Goal: Communication & Community: Answer question/provide support

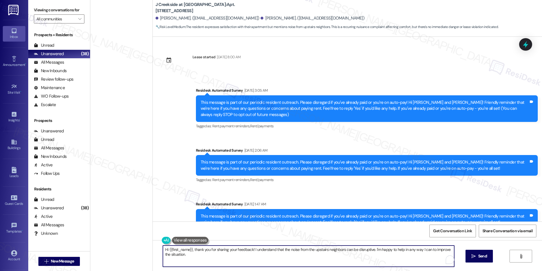
click at [297, 248] on textarea "Hi {{first_name}}, thank you for sharing your feedback! I understand that the n…" at bounding box center [308, 255] width 291 height 21
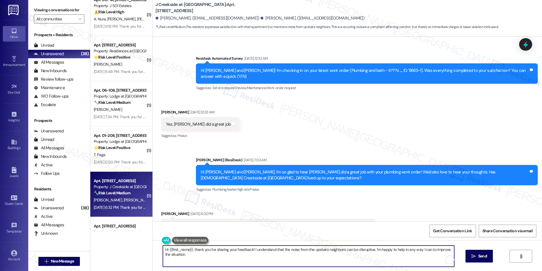
click at [297, 248] on textarea "Hi {{first_name}}, thank you for sharing your feedback! I understand that the n…" at bounding box center [308, 255] width 291 height 21
click at [240, 248] on textarea "Hi [PERSON_NAME], thank you for sharing your feedback—I’m glad to hear you love…" at bounding box center [308, 255] width 291 height 21
click at [289, 258] on textarea "Hi [PERSON_NAME], thank you for sharing your feedback. I’m glad to hear you lov…" at bounding box center [308, 255] width 291 height 21
type textarea "Hi [PERSON_NAME], thank you for sharing your feedback. I’m glad to hear you lov…"
click at [473, 254] on icon "" at bounding box center [474, 256] width 4 height 5
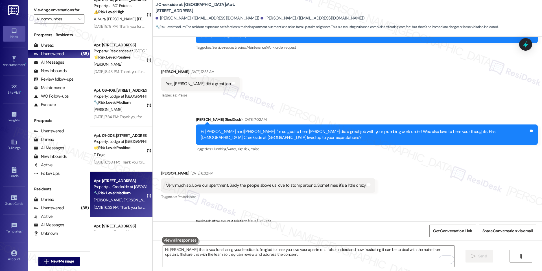
scroll to position [977, 0]
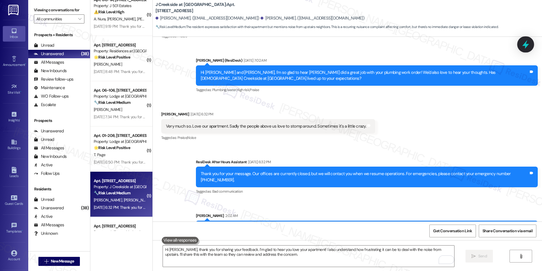
click at [528, 46] on icon at bounding box center [526, 45] width 10 height 10
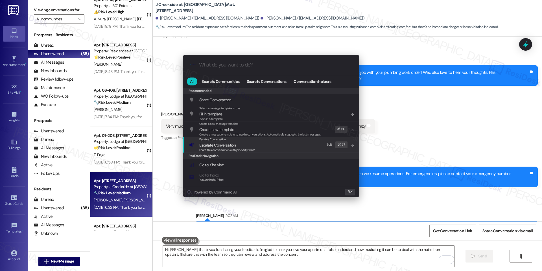
click at [267, 147] on div "Escalate Conversation Escalate Conversation Share this conversation with proper…" at bounding box center [271, 144] width 165 height 15
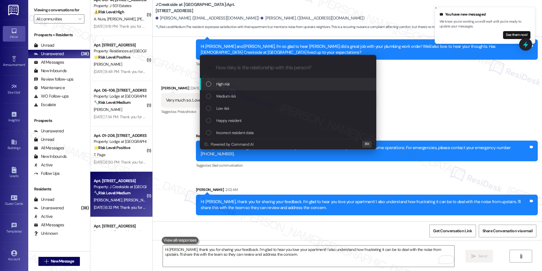
scroll to position [1016, 0]
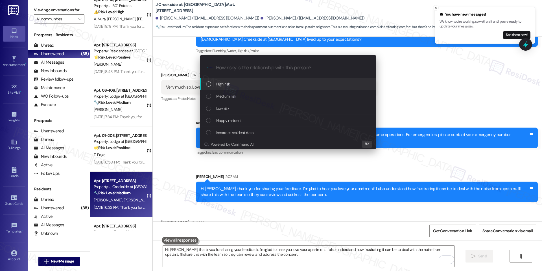
paste input "olivertmalacas"
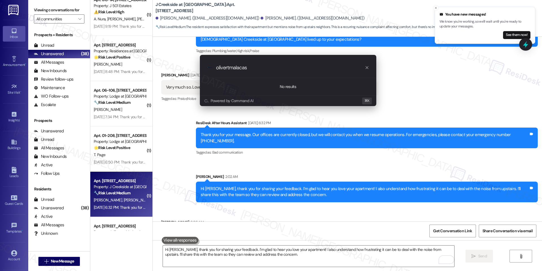
type input "olivertmalacas"
click at [367, 69] on icon "progress bar" at bounding box center [367, 67] width 5 height 5
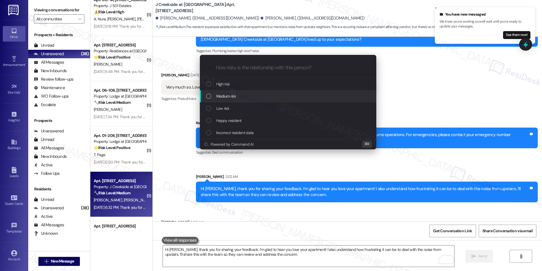
click at [234, 99] on span "Medium risk" at bounding box center [226, 96] width 20 height 6
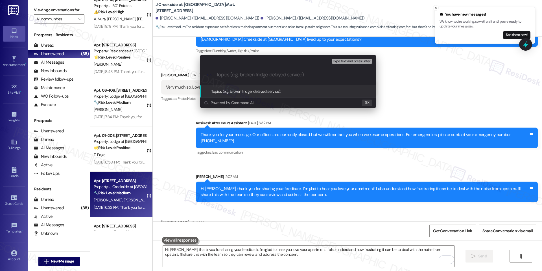
paste input "olivertmalacas"
type input "olivertmalacas"
click at [286, 89] on span "olivertmalacas" at bounding box center [292, 91] width 23 height 5
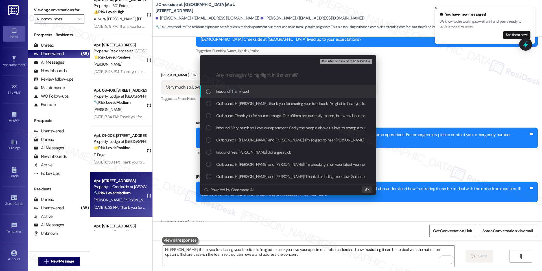
click at [261, 90] on div "Inbound: Thank you!" at bounding box center [288, 91] width 165 height 6
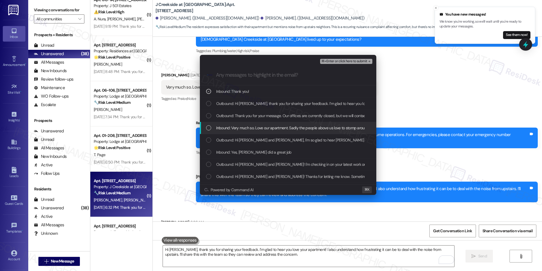
click at [247, 127] on span "Inbound: Very much so. Love our apartment. Sadly the people above us love to st…" at bounding box center [315, 128] width 198 height 6
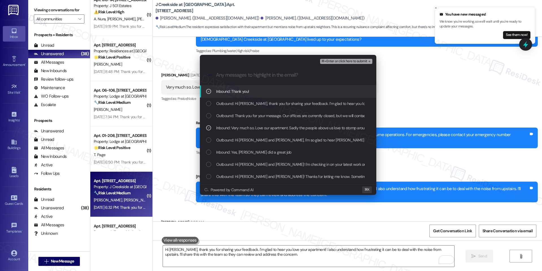
click at [226, 92] on span "Inbound: Thank you!" at bounding box center [232, 91] width 33 height 6
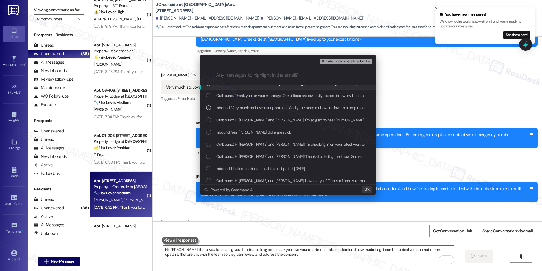
scroll to position [0, 0]
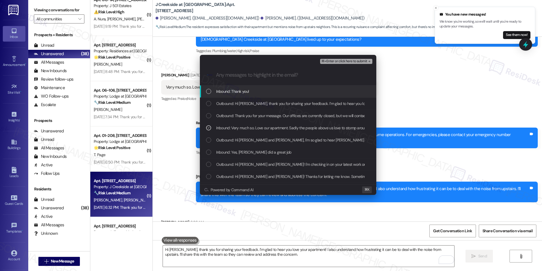
click at [339, 62] on span "⌘+Enter or click here to submit" at bounding box center [344, 61] width 46 height 4
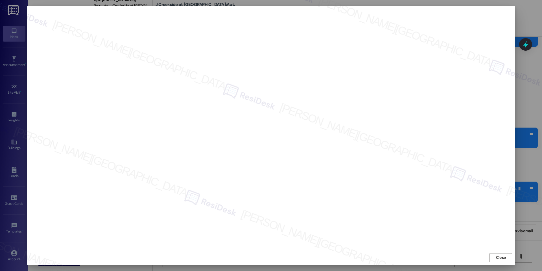
scroll to position [1016, 0]
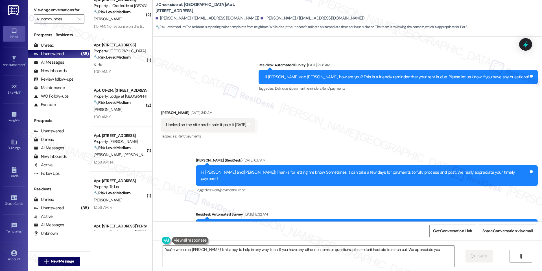
type textarea "You're welcome, Joseph! I'm happy to help in any way I can. If you have any oth…"
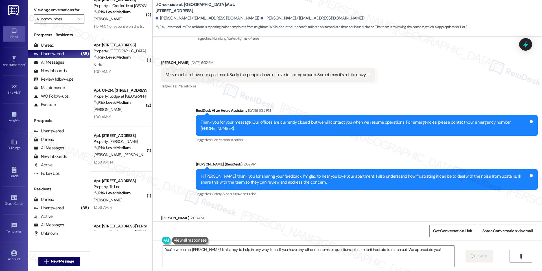
scroll to position [1032, 0]
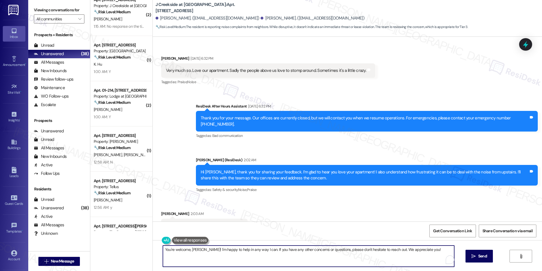
click at [453, 252] on textarea "You're welcome, Joseph! I'm happy to help in any way I can. If you have any oth…" at bounding box center [308, 255] width 291 height 21
click at [483, 255] on span "Send" at bounding box center [482, 256] width 9 height 6
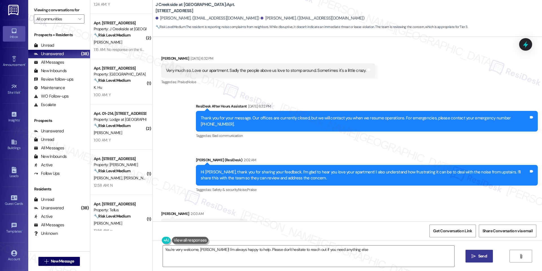
type textarea "You're very welcome, Joseph! I'm always happy to help. Please don't hesitate to…"
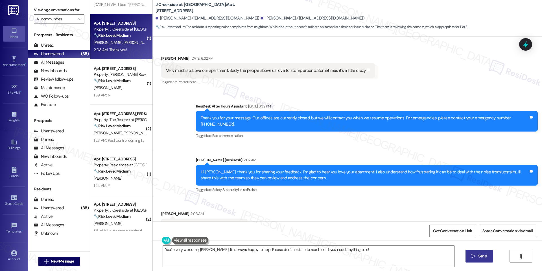
scroll to position [166, 0]
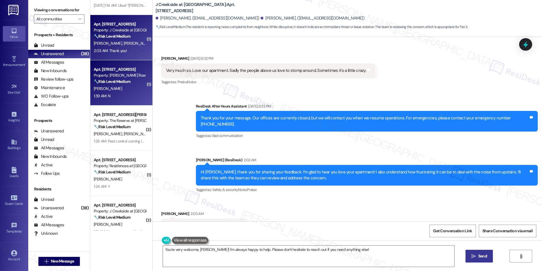
click at [124, 99] on div "1:39 AM: N 1:39 AM: N" at bounding box center [119, 95] width 53 height 7
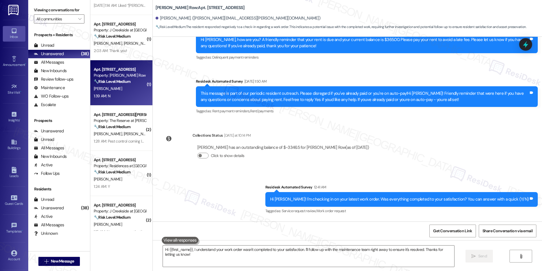
scroll to position [210, 0]
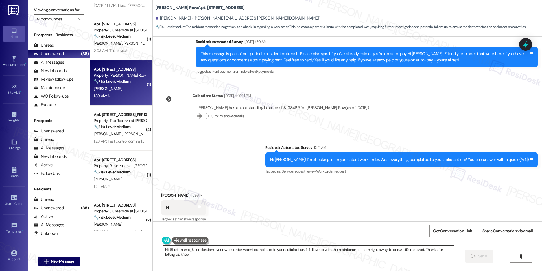
click at [228, 252] on textarea "Hi {{first_name}}, I understand your work order wasn't completed to your satisf…" at bounding box center [308, 255] width 291 height 21
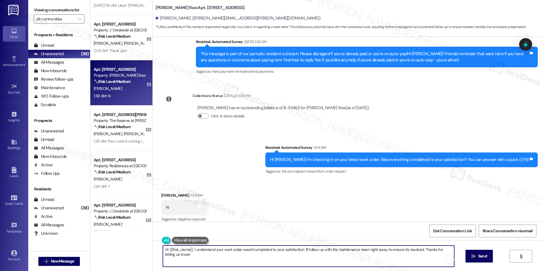
click at [228, 252] on textarea "Hi {{first_name}}, I understand your work order wasn't completed to your satisf…" at bounding box center [308, 255] width 291 height 21
drag, startPoint x: 301, startPoint y: 248, endPoint x: 305, endPoint y: 263, distance: 15.8
click at [305, 263] on textarea "Hi {{first_name}}, I understand your work order wasn't completed to your satisf…" at bounding box center [308, 255] width 291 height 21
paste textarea "Hi {{first_name}}, I understand that the work order was not completed to your s…"
drag, startPoint x: 448, startPoint y: 249, endPoint x: 331, endPoint y: 250, distance: 117.8
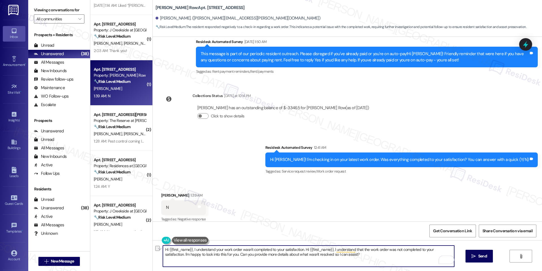
click at [331, 250] on textarea "Hi {{first_name}}, I understand your work order wasn't completed to your satisf…" at bounding box center [308, 255] width 291 height 21
click at [351, 260] on textarea "Hi {{first_name}}, I understand your work order wasn't completed to your satisf…" at bounding box center [308, 255] width 291 height 21
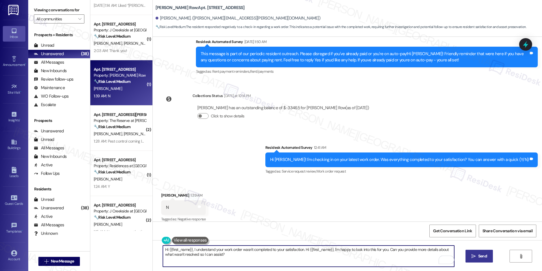
type textarea "Hi {{first_name}}, I understand your work order wasn't completed to your satisf…"
click at [475, 253] on span " Send" at bounding box center [479, 256] width 18 height 6
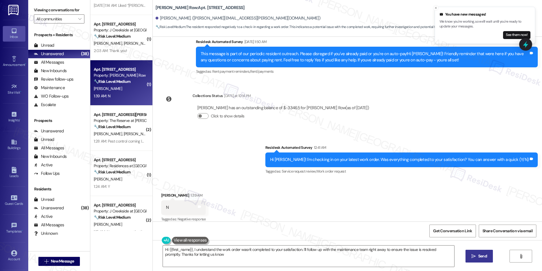
type textarea "Hi {{first_name}}, I understand the work order wasn't completed to your satisfa…"
click at [478, 253] on span "Send" at bounding box center [482, 256] width 9 height 6
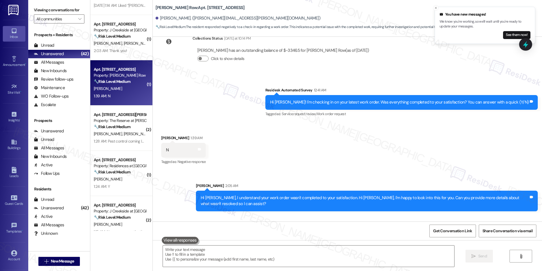
scroll to position [300, 0]
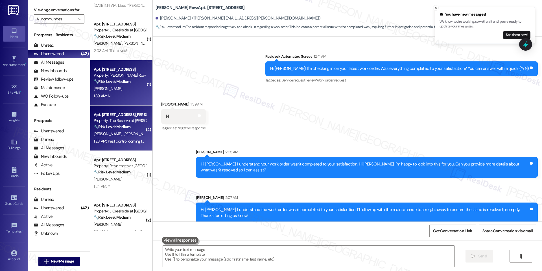
click at [114, 139] on div "1:28 AM: Pest control coming later this week 1:28 AM: Pest control coming later…" at bounding box center [129, 140] width 71 height 5
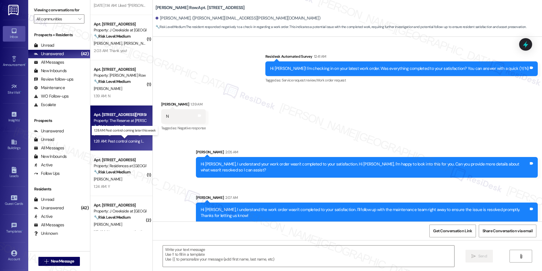
type textarea "Fetching suggested responses. Please feel free to read through the conversation…"
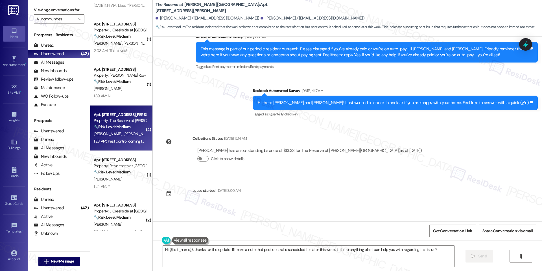
scroll to position [256, 0]
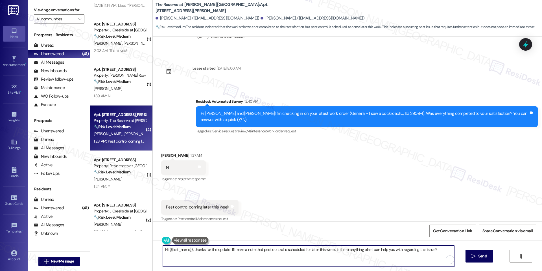
click at [319, 247] on textarea "Hi {{first_name}}, thanks for the update! I'll make a note that pest control is…" at bounding box center [308, 255] width 291 height 21
paste textarea "Gabriella, thank you for letting us know. I’ll escalate this to the team so we …"
click at [240, 250] on textarea "Hi Gabriella, thank you for letting us know. I’ll escalate this to the team so …" at bounding box center [308, 255] width 291 height 21
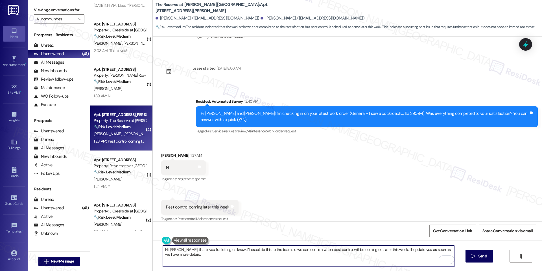
click at [240, 250] on textarea "Hi Gabriella, thank you for letting us know. I’ll escalate this to the team so …" at bounding box center [308, 255] width 291 height 21
click at [255, 252] on textarea "Hi Gabriella, thank you for letting us know. I’ll send this to the team so we c…" at bounding box center [308, 255] width 291 height 21
click at [317, 252] on textarea "Hi Gabriella, thank you for letting us know. I’ll send this to the team so we c…" at bounding box center [308, 255] width 291 height 21
click at [360, 258] on textarea "Hi Gabriella, thank you for letting us know. I’ll send this to the team so we c…" at bounding box center [308, 255] width 291 height 21
click at [384, 249] on textarea "Hi Gabriella, thank you for letting us know. I’ll send this to the team so we c…" at bounding box center [308, 255] width 291 height 21
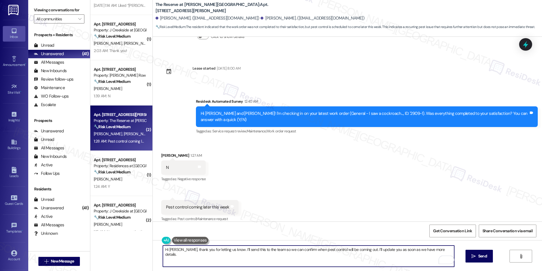
click at [384, 262] on textarea "Hi Gabriella, thank you for letting us know. I’ll send this to the team so we c…" at bounding box center [308, 255] width 291 height 21
drag, startPoint x: 227, startPoint y: 249, endPoint x: 181, endPoint y: 249, distance: 45.8
click at [181, 249] on textarea "Hi Gabriella, thank you for letting us know. I’ll send this to the team so we c…" at bounding box center [308, 255] width 291 height 21
paste textarea "I understand that the work order was not completed to your satisfaction."
click at [308, 254] on textarea "Hi Gabriella, tI understand that the work order was not completed to your satis…" at bounding box center [308, 255] width 291 height 21
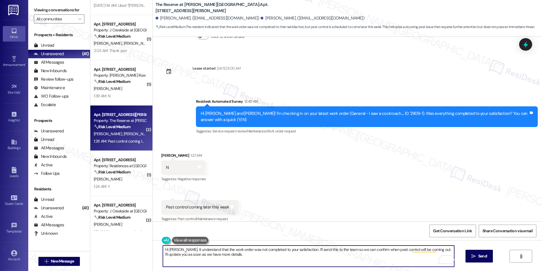
click at [347, 250] on textarea "Hi Gabriella, tI understand that the work order was not completed to your satis…" at bounding box center [308, 255] width 291 height 21
click at [335, 256] on textarea "Hi Gabriella, tI understand that the work order was not completed to your satis…" at bounding box center [308, 255] width 291 height 21
click at [216, 247] on textarea "Hi Gabriella, I understand that the work order was not completed to your satisf…" at bounding box center [308, 255] width 291 height 21
paste textarea "e work order wasn’t completed to your satisfaction. I’ll send this to the team …"
type textarea "Hi Gabriella, I understand the work order wasn’t completed to your satisfaction…"
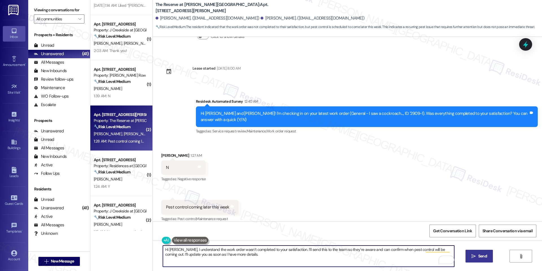
click at [471, 259] on button " Send" at bounding box center [479, 255] width 27 height 13
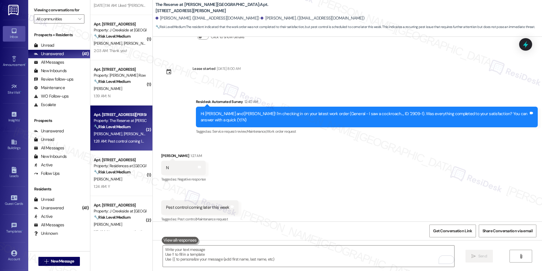
scroll to position [301, 0]
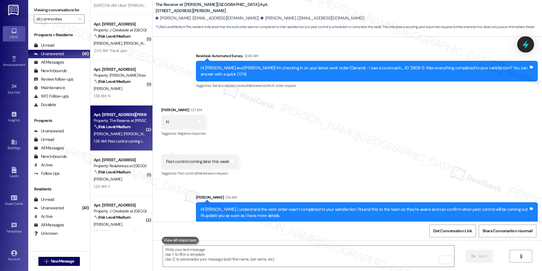
click at [523, 40] on icon at bounding box center [526, 45] width 10 height 10
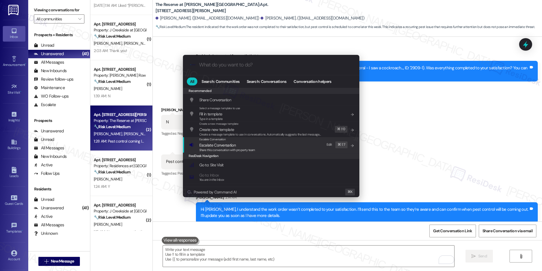
click at [258, 150] on div "Escalate Conversation Escalate Conversation Share this conversation with proper…" at bounding box center [271, 144] width 165 height 15
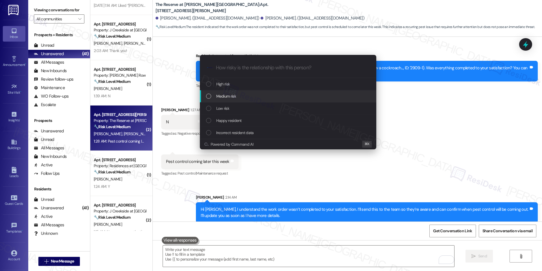
click at [289, 98] on div "Medium risk" at bounding box center [288, 96] width 165 height 6
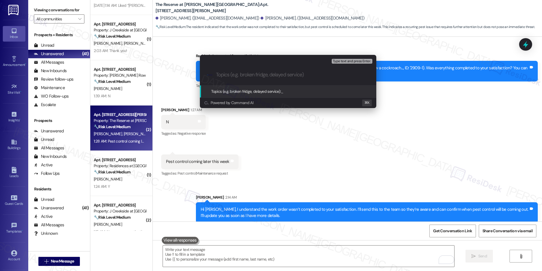
paste input "Pest Control – Follow-Up Request"
type input "Pest Control – Follow-Up Request"
click at [321, 91] on span "Pest Control – Follow-Up Request" at bounding box center [309, 91] width 56 height 5
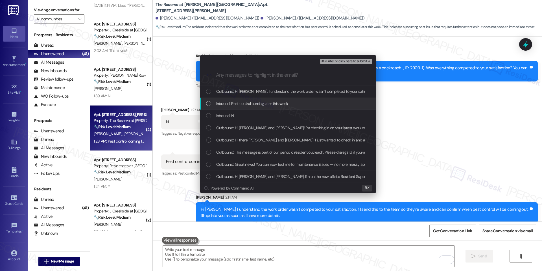
click at [316, 101] on div "Inbound: Pest control coming later this week" at bounding box center [288, 103] width 165 height 6
click at [320, 119] on div "Inbound: N" at bounding box center [288, 115] width 165 height 6
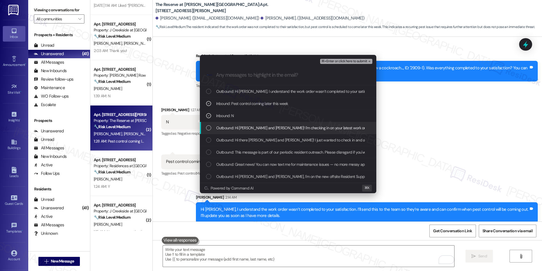
click at [313, 127] on span "Outbound: Hi Gabriella and Mark! I'm checking in on your latest work order (Gen…" at bounding box center [397, 128] width 362 height 6
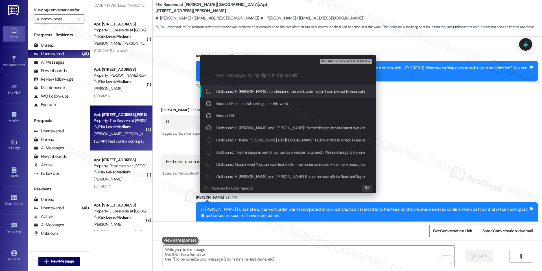
click at [343, 62] on span "⌘+Enter or click here to submit" at bounding box center [344, 61] width 46 height 4
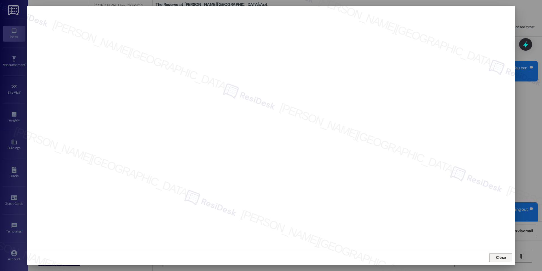
click at [499, 253] on span "Close" at bounding box center [501, 257] width 12 height 8
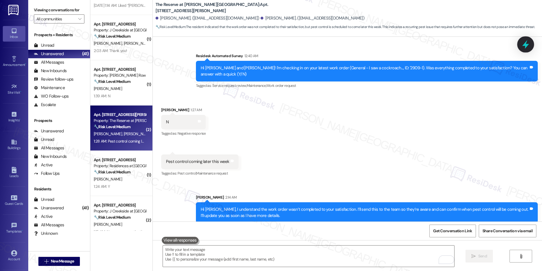
click at [526, 44] on icon at bounding box center [525, 44] width 7 height 9
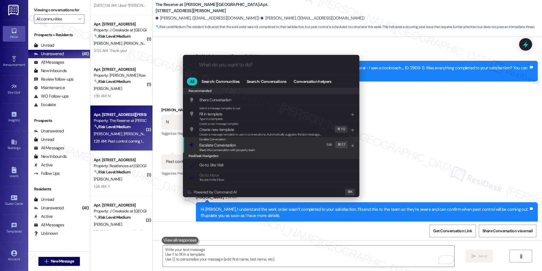
click at [278, 149] on div "Escalate Conversation Escalate Conversation Share this conversation with proper…" at bounding box center [271, 144] width 165 height 15
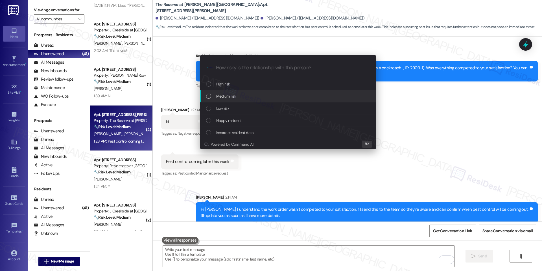
click at [252, 101] on div "Medium risk" at bounding box center [288, 96] width 177 height 12
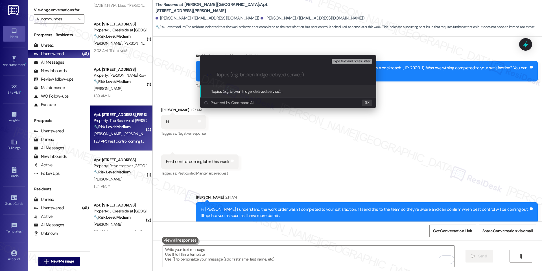
paste input "Pest Control – Follow-Up Request"
type input "Pest Control – Follow-Up Request"
click at [299, 93] on span "Pest Control – Follow-Up Request" at bounding box center [309, 91] width 56 height 5
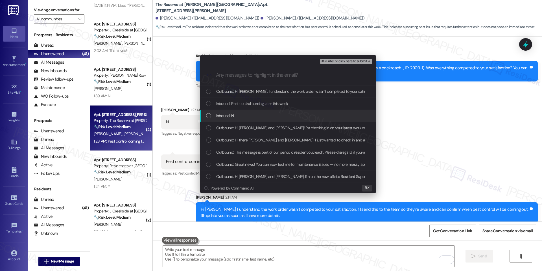
drag, startPoint x: 280, startPoint y: 110, endPoint x: 287, endPoint y: 107, distance: 7.7
click at [280, 110] on div "Inbound: N" at bounding box center [288, 116] width 177 height 12
click at [291, 103] on div "Inbound: Pest control coming later this week" at bounding box center [288, 103] width 165 height 6
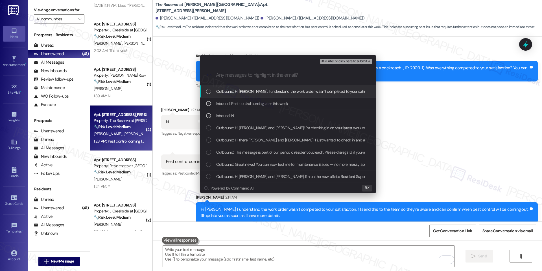
click at [301, 93] on span "Outbound: Hi Gabriella, I understand the work order wasn’t completed to your sa…" at bounding box center [412, 91] width 393 height 6
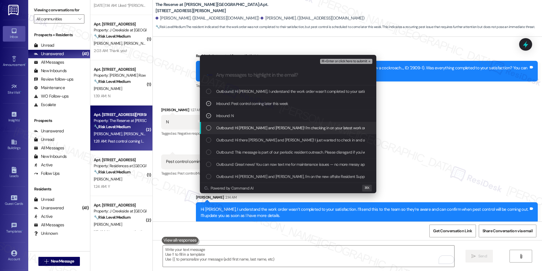
click at [297, 123] on div "Outbound: Hi Gabriella and Mark! I'm checking in on your latest work order (Gen…" at bounding box center [288, 128] width 177 height 12
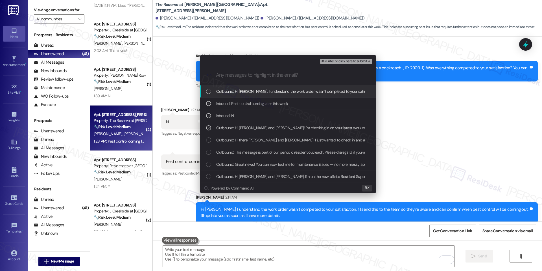
click at [345, 60] on span "⌘+Enter or click here to submit" at bounding box center [344, 61] width 46 height 4
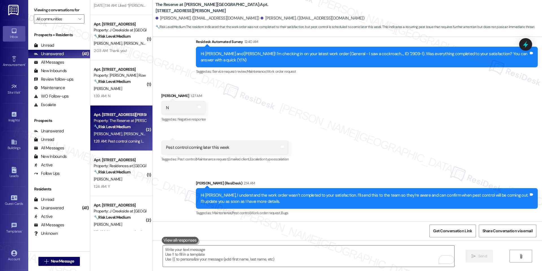
scroll to position [309, 0]
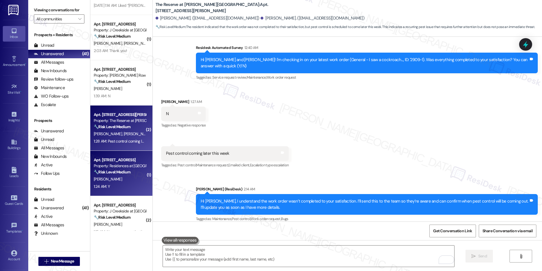
click at [140, 167] on div "Property: Residences at Annapolis Junction" at bounding box center [120, 166] width 52 height 6
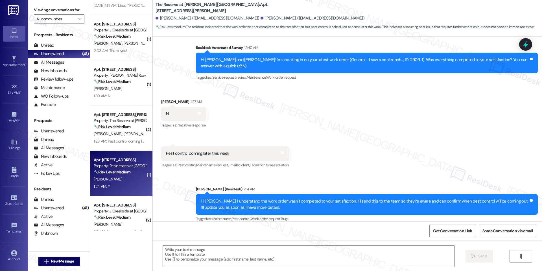
type textarea "Fetching suggested responses. Please feel free to read through the conversation…"
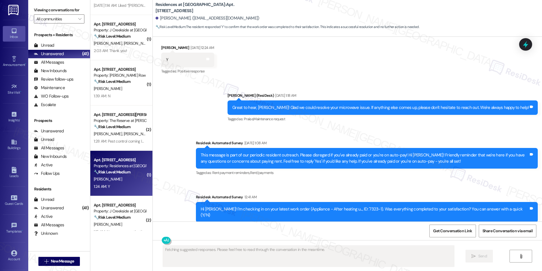
scroll to position [621, 0]
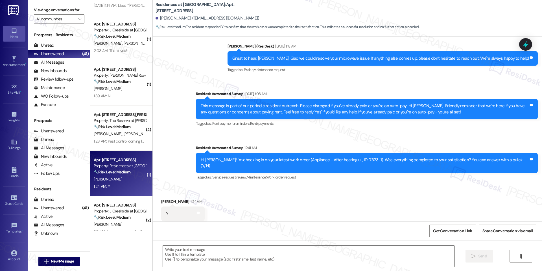
click at [226, 252] on textarea at bounding box center [308, 255] width 291 height 21
paste textarea "I'm happy the work order was completed to your satisfaction! We'd also love to …"
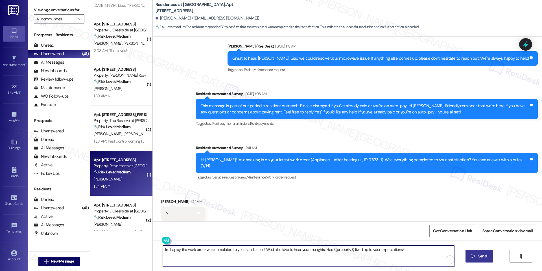
type textarea "I'm happy the work order was completed to your satisfaction! We'd also love to …"
click at [479, 258] on span "Send" at bounding box center [482, 256] width 9 height 6
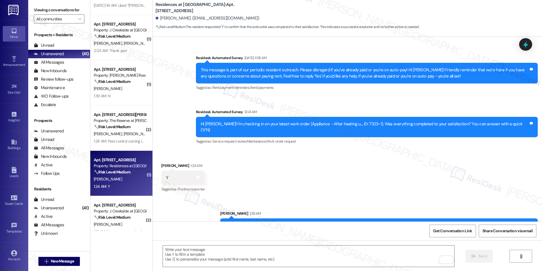
scroll to position [661, 0]
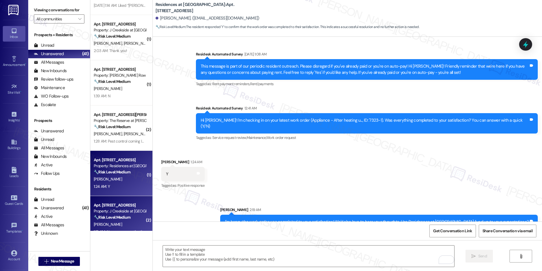
click at [138, 213] on div "Property: J Creekside at [GEOGRAPHIC_DATA]" at bounding box center [120, 211] width 52 height 6
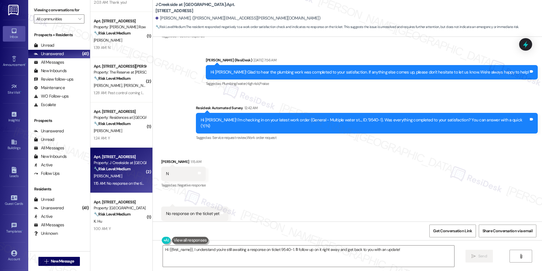
scroll to position [454, 0]
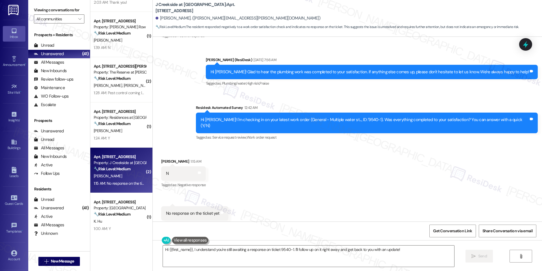
click at [204, 8] on b "J Creekside at Exton: Apt. 2321, 360 Creamery Way" at bounding box center [212, 8] width 113 height 12
copy b "2321"
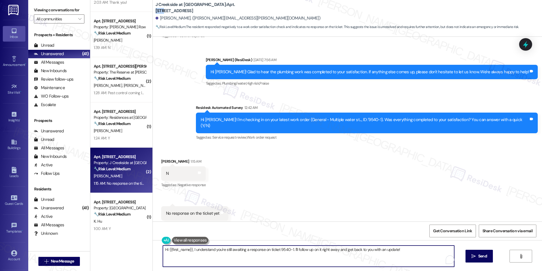
click at [270, 245] on textarea "Hi {{first_name}}, I understand you're still awaiting a response on ticket 9540…" at bounding box center [308, 255] width 291 height 21
paste textarea "Shree Vidhya, thank you for your reply. I reviewed the work order (#9540-1) and…"
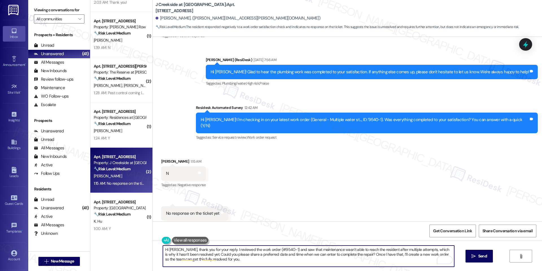
scroll to position [1, 0]
type textarea "Hi Shree Vidhya, thank you for your reply. I reviewed the work order (#9540-1) …"
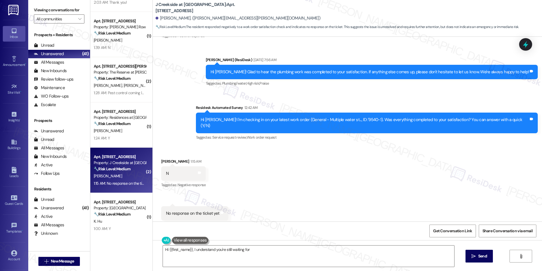
scroll to position [454, 0]
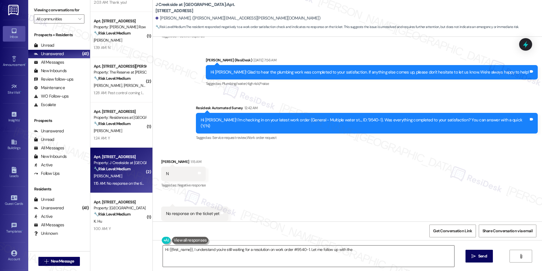
click at [262, 248] on textarea "Hi {{first_name}}, I understand you're still waiting for a resolution on work o…" at bounding box center [308, 255] width 291 height 21
paste textarea "Could you please confirm if we have permission to enter your home to complete t…"
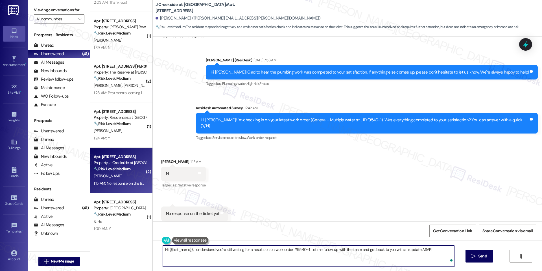
click at [266, 249] on textarea "Hi {{first_name}}, I understand you're still waiting for a resolution on work o…" at bounding box center [308, 255] width 291 height 21
paste textarea "Could you please confirm if we have permission to enter your home to complete t…"
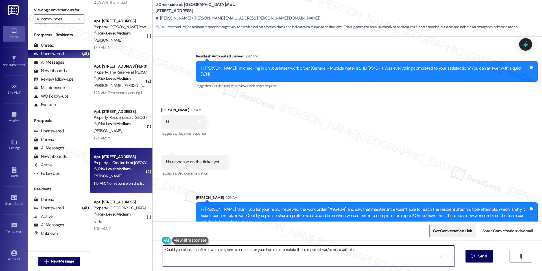
click at [459, 232] on span "Get Conversation Link" at bounding box center [452, 231] width 39 height 6
paste textarea "Do you have pets that we should be aware of?"
type textarea "Could you please confirm if we have permission to enter your home to complete t…"
click at [474, 258] on icon "" at bounding box center [474, 256] width 4 height 5
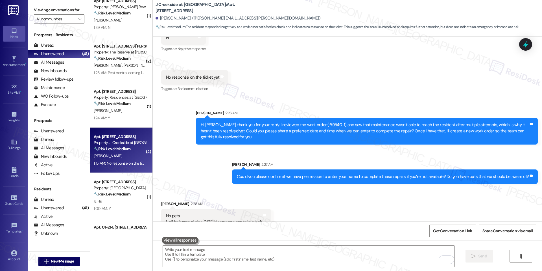
scroll to position [234, 0]
click at [278, 256] on textarea "To enrich screen reader interactions, please activate Accessibility in Grammarl…" at bounding box center [308, 255] width 291 height 21
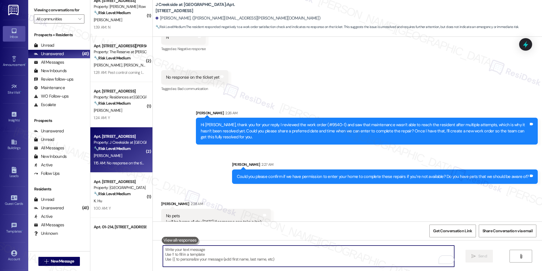
click at [242, 253] on textarea "To enrich screen reader interactions, please activate Accessibility in Grammarl…" at bounding box center [308, 255] width 291 height 21
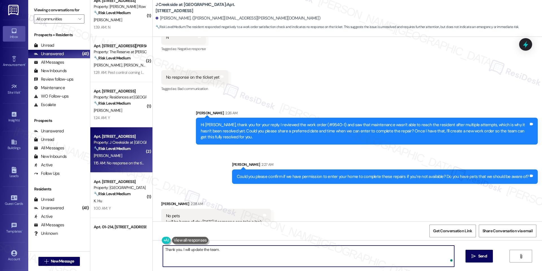
type textarea "Thank you. I will update the team."
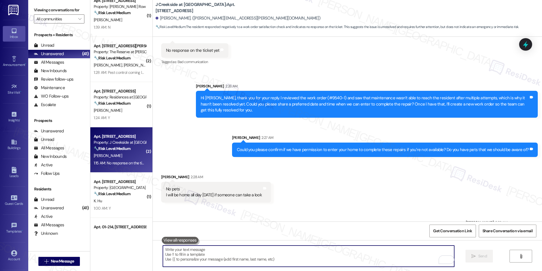
scroll to position [629, 0]
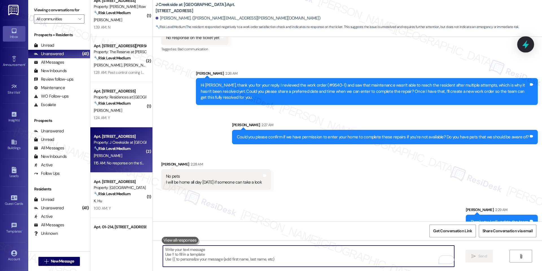
click at [528, 41] on icon at bounding box center [526, 45] width 10 height 10
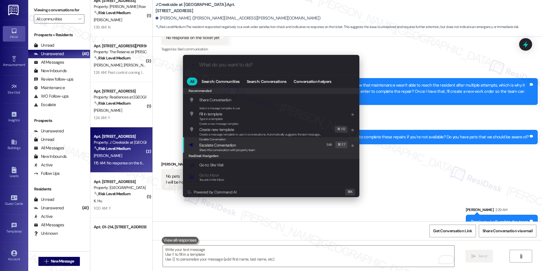
click at [278, 142] on div "Escalate Conversation Escalate Conversation Share this conversation with proper…" at bounding box center [271, 144] width 165 height 15
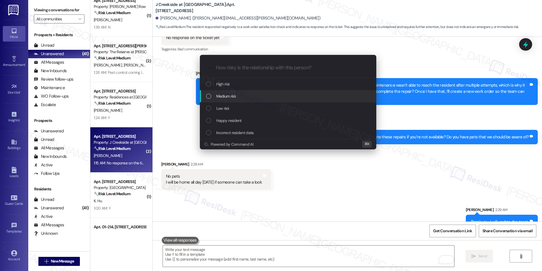
drag, startPoint x: 273, startPoint y: 103, endPoint x: 269, endPoint y: 96, distance: 7.6
click at [269, 96] on div "High risk Medium risk Low risk Happy resident Incorrect resident data" at bounding box center [288, 108] width 177 height 61
click at [269, 96] on div "Medium risk" at bounding box center [288, 96] width 165 height 6
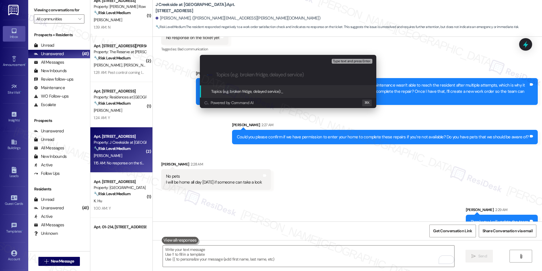
paste input "Maintenance Request – Ceiling Tile Leak/Water Stain (Unresolved Work Order #954…"
type input "Maintenance Request – Ceiling Tile Leak/Water Stain (Unresolved Work Order #954…"
click at [341, 91] on span "Maintenance Request – Ceiling Tile Leak/Water Stain (Unresolved Work Order #954…" at bounding box center [353, 91] width 145 height 5
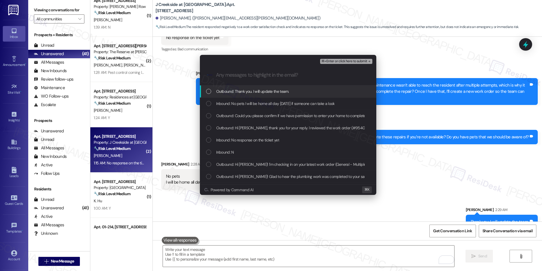
scroll to position [0, 0]
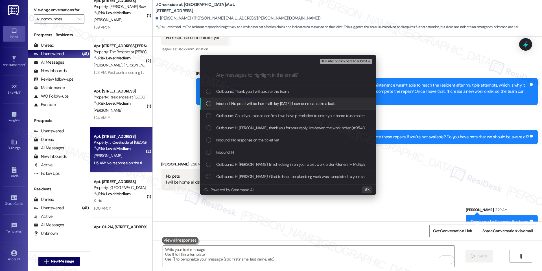
click at [293, 107] on div "Inbound: No pets I will be home all day tomorrow if someone can take a look" at bounding box center [288, 103] width 177 height 12
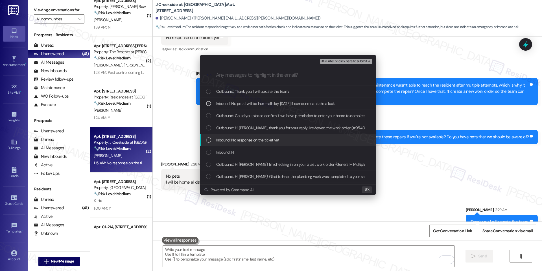
click at [288, 137] on div "Inbound: No response on the ticket yet" at bounding box center [288, 140] width 165 height 6
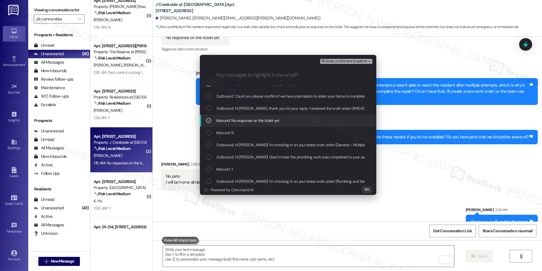
scroll to position [28, 0]
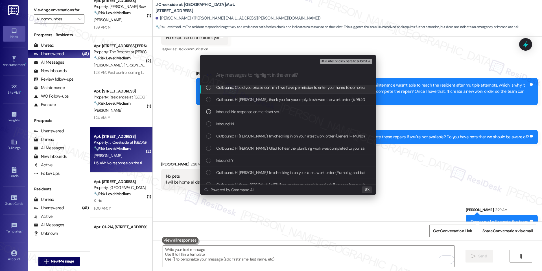
click at [352, 61] on span "⌘+Enter or click here to submit" at bounding box center [344, 61] width 46 height 4
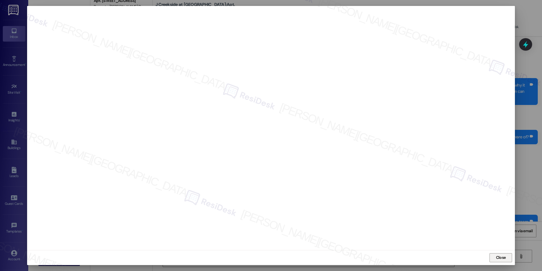
click at [504, 260] on span "Close" at bounding box center [501, 257] width 10 height 6
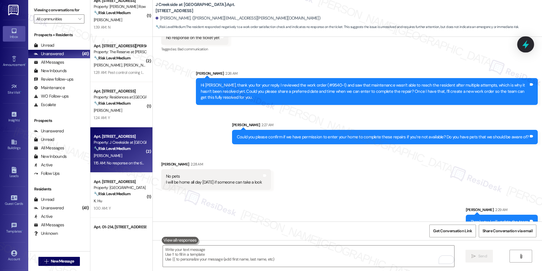
click at [529, 41] on icon at bounding box center [526, 45] width 10 height 10
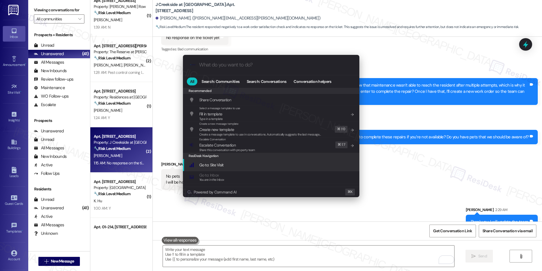
click at [264, 151] on div "Escalate Conversation Escalate Conversation Share this conversation with proper…" at bounding box center [271, 144] width 165 height 15
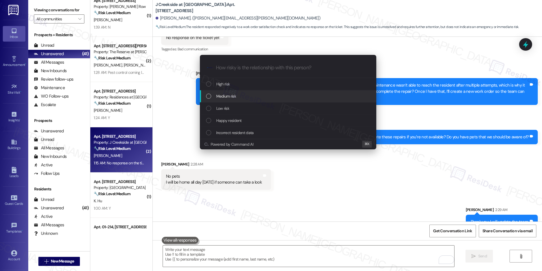
click at [241, 94] on div "Medium risk" at bounding box center [288, 96] width 165 height 6
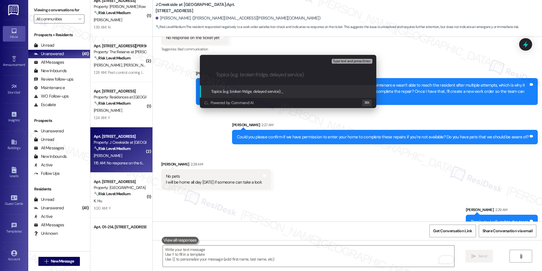
paste input "Maintenance Request – Ceiling Tile Leak/Water Stain (Unresolved Work Order #954…"
type input "Maintenance Request – Ceiling Tile Leak/Water Stain (Unresolved Work Order #954…"
click at [319, 89] on span "Maintenance Request – Ceiling Tile Leak/Water Stain (Unresolved Work Order #954…" at bounding box center [353, 91] width 145 height 5
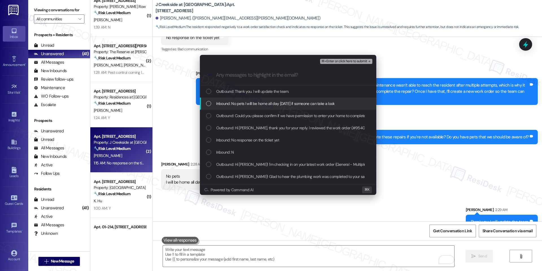
click at [273, 107] on div "Inbound: No pets I will be home all day tomorrow if someone can take a look" at bounding box center [288, 103] width 177 height 12
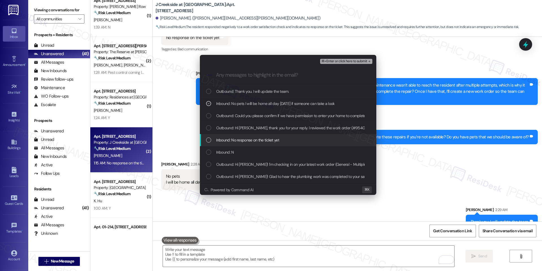
click at [254, 138] on span "Inbound: No response on the ticket yet" at bounding box center [247, 140] width 63 height 6
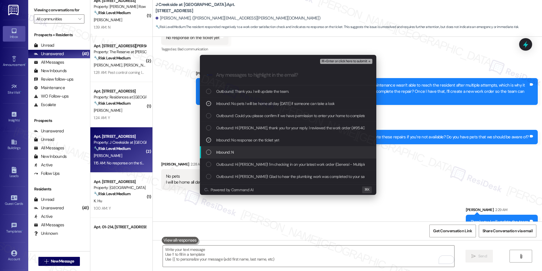
click at [263, 147] on div "Inbound: N" at bounding box center [288, 152] width 177 height 12
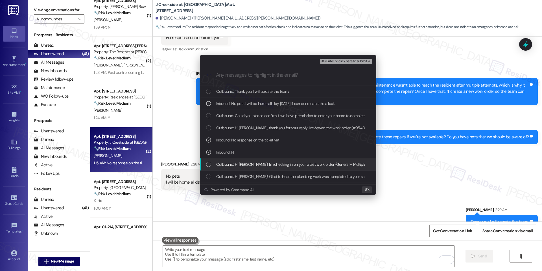
click at [273, 158] on div "Outbound: Hi Shree Vidhya! I'm checking in on your latest work order (General -…" at bounding box center [288, 164] width 177 height 12
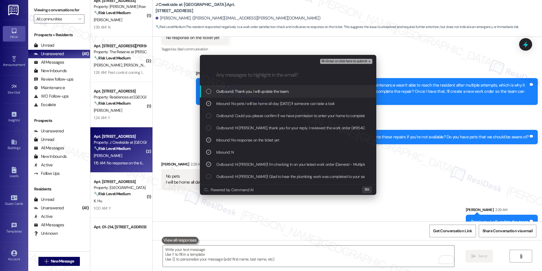
click at [343, 64] on div "⌘+Enter or click here to submit" at bounding box center [346, 61] width 53 height 7
click at [342, 60] on span "⌘+Enter or click here to submit" at bounding box center [344, 61] width 46 height 4
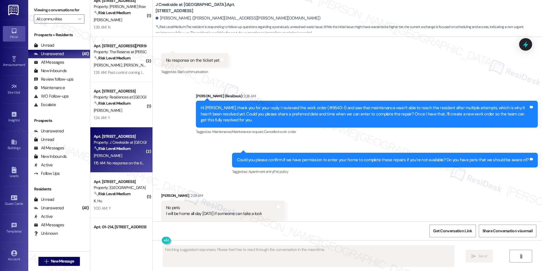
scroll to position [655, 0]
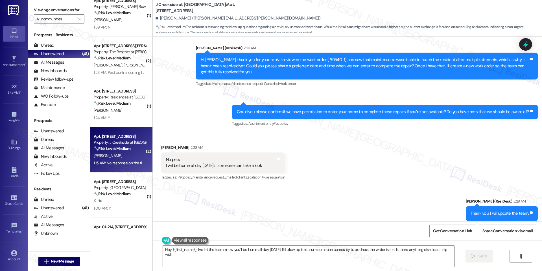
type textarea "Hey {{first_name}}, I've let the team know you'll be home all day tomorrow. I'l…"
click at [525, 45] on icon at bounding box center [525, 44] width 7 height 9
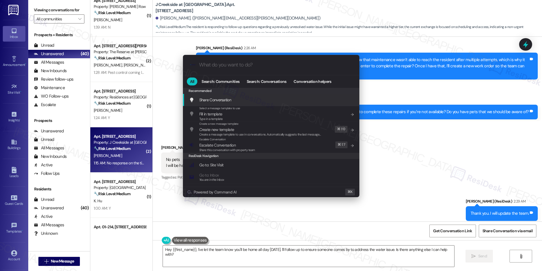
click at [394, 215] on div ".cls-1{fill:#0a055f;}.cls-2{fill:#0cc4c4;} resideskLogoBlueOrange All Search: C…" at bounding box center [271, 135] width 542 height 271
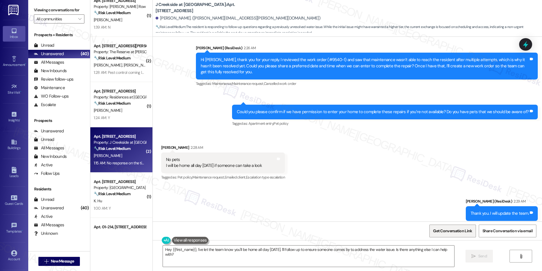
click at [446, 228] on span "Get Conversation Link" at bounding box center [452, 231] width 39 height 6
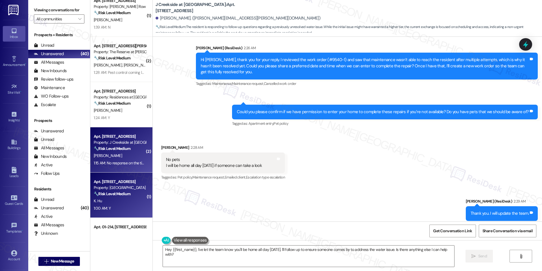
click at [102, 208] on div "1:00 AM: Y 1:00 AM: Y" at bounding box center [102, 207] width 17 height 5
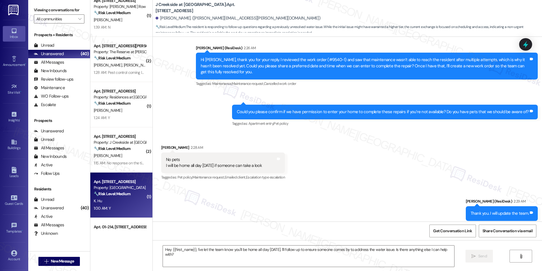
type textarea "Fetching suggested responses. Please feel free to read through the conversation…"
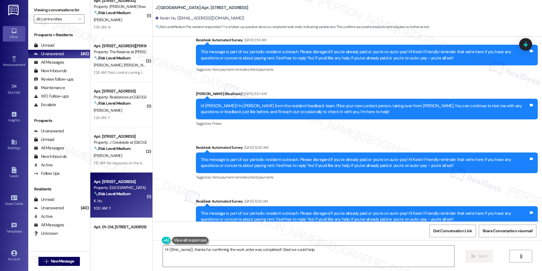
scroll to position [704, 0]
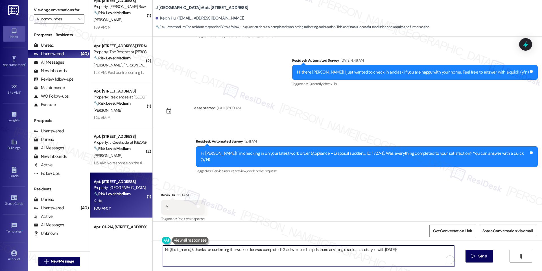
click at [306, 246] on textarea "Hi {{first_name}}, thanks for confirming the work order was completed! Glad we …" at bounding box center [308, 255] width 291 height 21
drag, startPoint x: 311, startPoint y: 250, endPoint x: 392, endPoint y: 251, distance: 81.3
click at [392, 251] on textarea "Hi {{first_name}}, thanks for confirming the work order was completed! Glad we …" at bounding box center [308, 255] width 291 height 21
paste textarea "We'd also love to hear your thoughts. Has {{property}} lived up to your expecta…"
type textarea "Hi {{first_name}}, thanks for confirming the work order was completed! Glad we …"
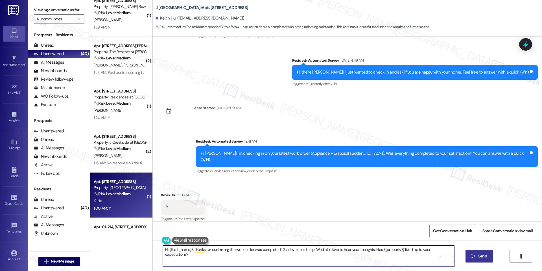
click at [482, 253] on span "Send" at bounding box center [482, 256] width 9 height 6
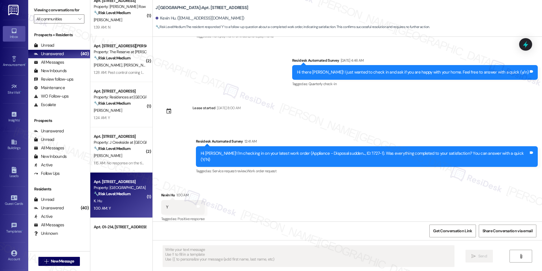
scroll to position [703, 0]
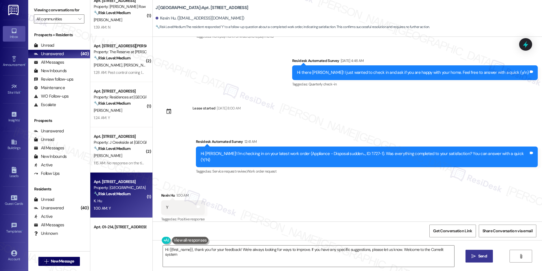
type textarea "Hi {{first_name}}, thank you for your feedback! We're always looking for ways t…"
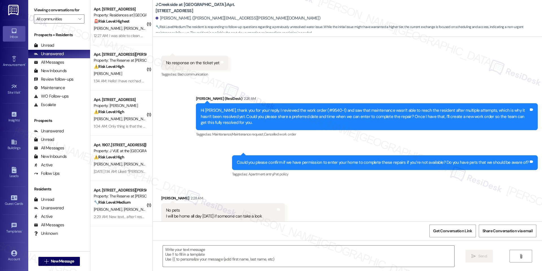
scroll to position [607, 0]
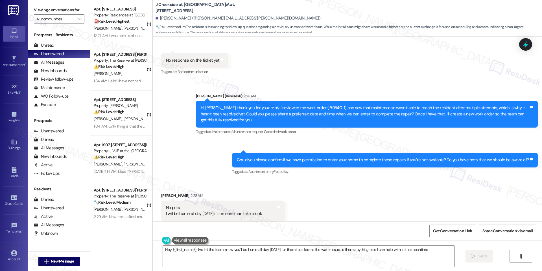
type textarea "Hey {{first_name}}, I've let the team know you'll be home all day [DATE] for th…"
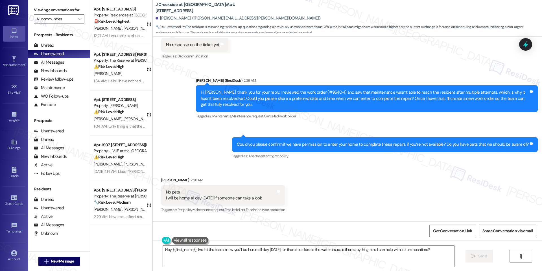
scroll to position [725, 0]
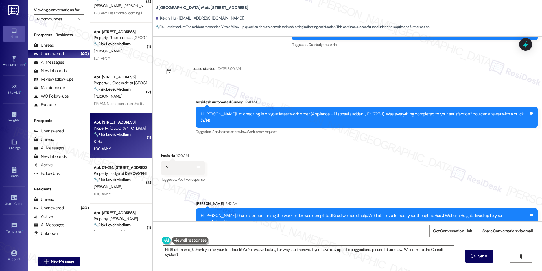
scroll to position [292, 0]
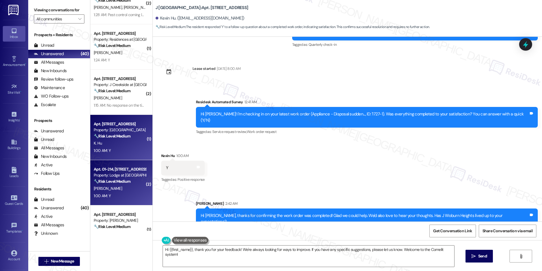
click at [118, 196] on div "1:00 AM: Y 1:00 AM: Y" at bounding box center [119, 195] width 53 height 7
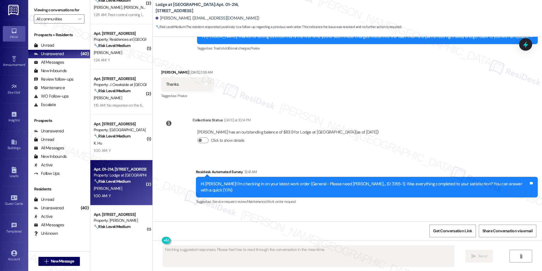
scroll to position [1183, 0]
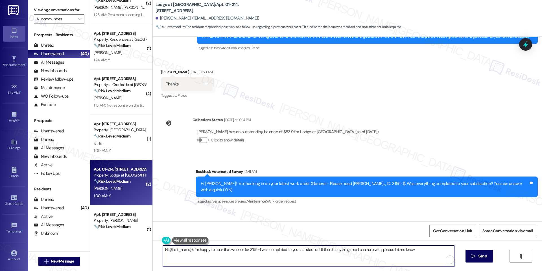
click at [223, 252] on textarea "Hi {{first_name}}, I'm happy to hear that work order 3155-1 was completed to yo…" at bounding box center [308, 255] width 291 height 21
paste textarea "I'm happy the work order was completed to your satisfaction! We'd also love to …"
type textarea "I'm happy the work order was completed to your satisfaction! We'd also love to …"
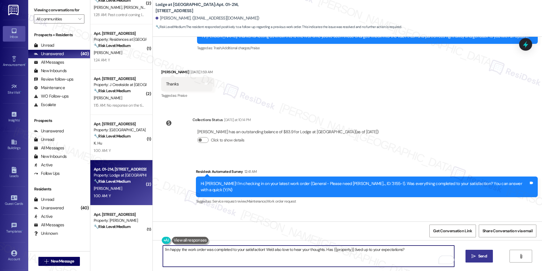
click at [477, 254] on span "Send" at bounding box center [482, 256] width 11 height 6
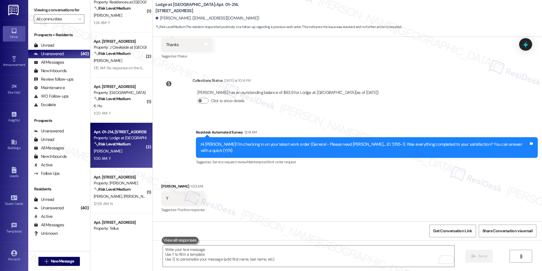
scroll to position [329, 0]
click at [130, 188] on div "🔧 Risk Level: Medium The resident responded negatively to a check-in regarding …" at bounding box center [120, 190] width 52 height 6
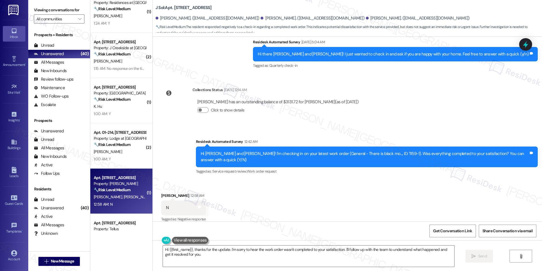
scroll to position [216, 0]
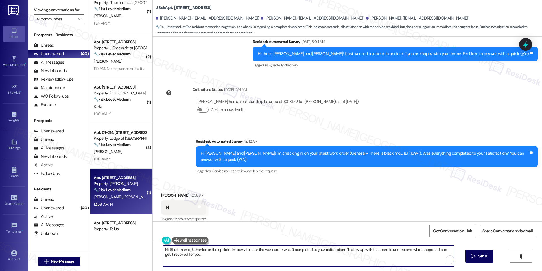
drag, startPoint x: 341, startPoint y: 248, endPoint x: 363, endPoint y: 265, distance: 28.4
click at [363, 265] on textarea "Hi {{first_name}}, thanks for the update. I'm sorry to hear the work order wasn…" at bounding box center [308, 255] width 291 height 21
click at [229, 250] on textarea "Hi {{first_name}}, thanks for the update. I'm sorry to hear the work order wasn…" at bounding box center [308, 255] width 291 height 21
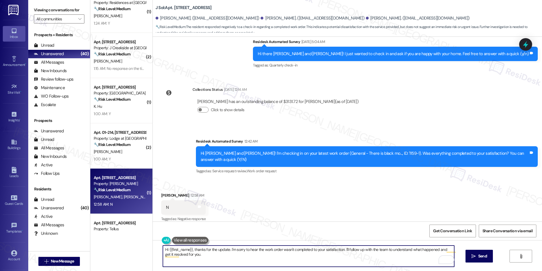
paste textarea "I understand that the work order was not completed to your satisfaction. I'm ha…"
click at [321, 260] on textarea "Hi {{first_name}}, I understand that the work order was not completed to your s…" at bounding box center [308, 255] width 291 height 21
type textarea "Hi {{first_name}}, I understand that the work order was not completed to your s…"
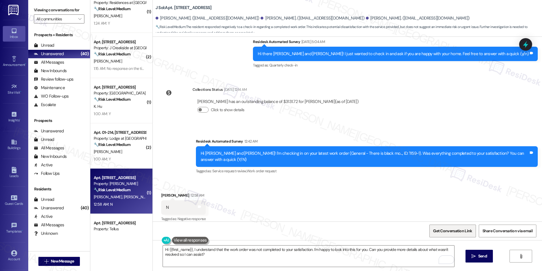
click at [455, 228] on span "Get Conversation Link" at bounding box center [452, 231] width 39 height 6
click at [481, 266] on div "Hi {{first_name}}, I understand that the work order was not completed to your s…" at bounding box center [347, 261] width 389 height 42
click at [481, 258] on span "Send" at bounding box center [482, 256] width 9 height 6
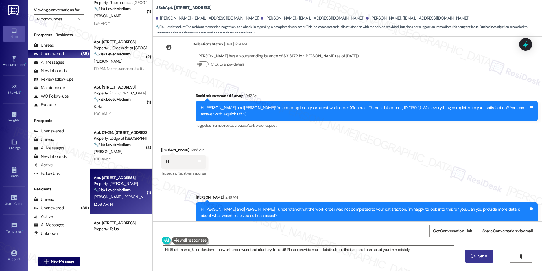
scroll to position [376, 0]
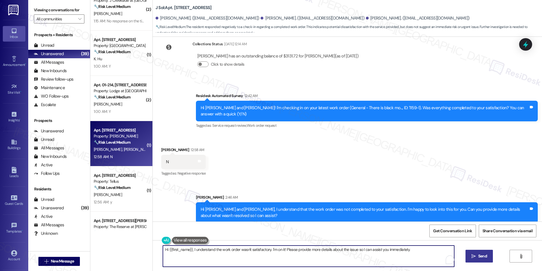
click at [238, 250] on textarea "Hi {{first_name}}, I understand the work order wasn't satisfactory. I'm on it! …" at bounding box center [308, 255] width 291 height 21
paste textarea "https://www.theresidesk.com/text/insights-conversations/1359797/share-conversat…"
type textarea "https://www.theresidesk.com/text/insights-conversations/1359797/share-conversat…"
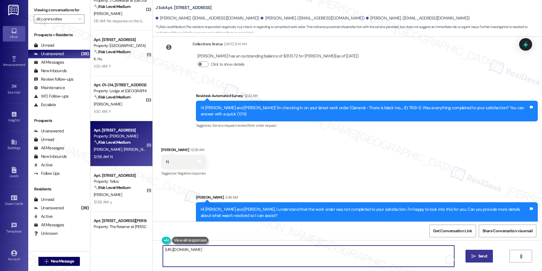
click at [238, 250] on textarea "https://www.theresidesk.com/text/insights-conversations/1359797/share-conversat…" at bounding box center [308, 255] width 291 height 21
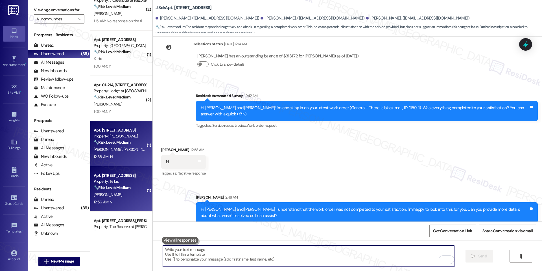
click at [110, 180] on div "Property: Tellus" at bounding box center [120, 181] width 52 height 6
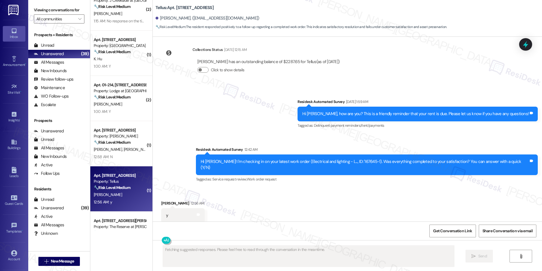
scroll to position [770, 0]
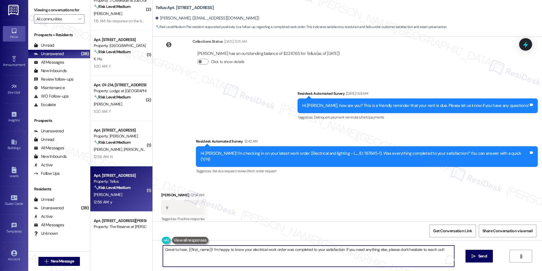
click at [223, 249] on textarea "Great to hear, {{first_name}}! I'm happy to know your electrical work order was…" at bounding box center [308, 255] width 291 height 21
paste textarea "I'm happy the work order was completed to your satisfaction! We'd also love to …"
click at [339, 251] on textarea "Great to hear, {{first_name}}! I'm happy to know your electrical work order was…" at bounding box center [308, 255] width 291 height 21
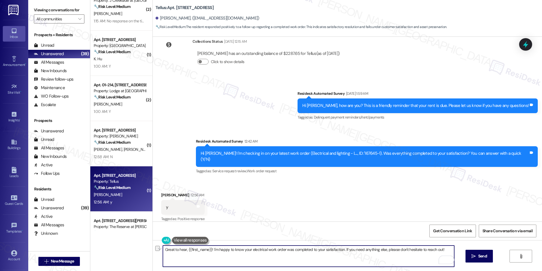
drag, startPoint x: 342, startPoint y: 249, endPoint x: 449, endPoint y: 251, distance: 106.8
click at [449, 251] on textarea "Great to hear, {{first_name}}! I'm happy to know your electrical work order was…" at bounding box center [308, 255] width 291 height 21
paste textarea "I'm happy the work order was completed to your satisfaction! We'd also love to …"
drag, startPoint x: 341, startPoint y: 248, endPoint x: 442, endPoint y: 249, distance: 100.8
click at [442, 249] on textarea "Great to hear, {{first_name}}! I'm happy to know your electrical work order was…" at bounding box center [308, 255] width 291 height 21
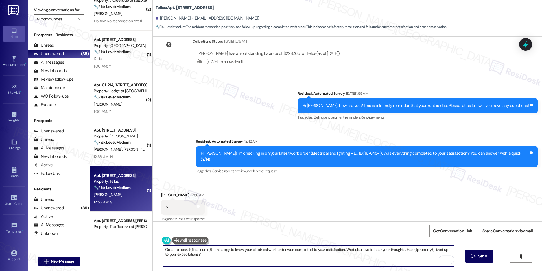
click at [427, 252] on textarea "Great to hear, {{first_name}}! I'm happy to know your electrical work order was…" at bounding box center [308, 255] width 291 height 21
type textarea "Great to hear, {{first_name}}! I'm happy to know your electrical work order was…"
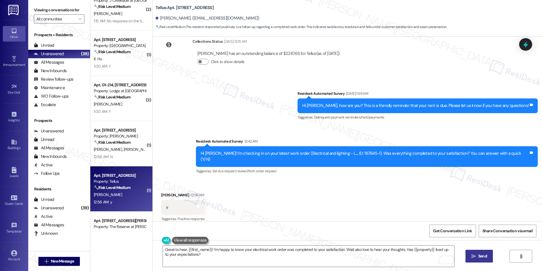
click at [465, 256] on div "Great to hear, {{first_name}}! I'm happy to know your electrical work order was…" at bounding box center [347, 261] width 389 height 42
click at [373, 257] on textarea "Great to hear, {{first_name}}! I'm happy to know your electrical work order was…" at bounding box center [308, 255] width 291 height 21
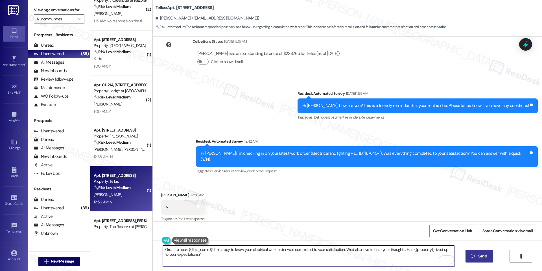
click at [474, 255] on icon "" at bounding box center [474, 256] width 4 height 5
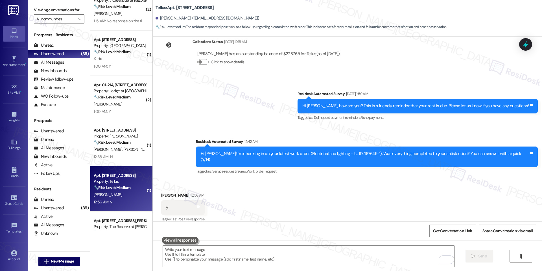
scroll to position [810, 0]
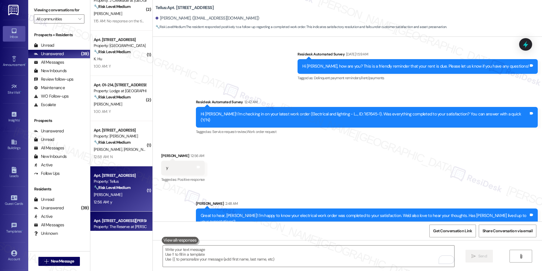
click at [111, 224] on div "Property: The Reserve at [PERSON_NAME][GEOGRAPHIC_DATA]" at bounding box center [120, 226] width 52 height 6
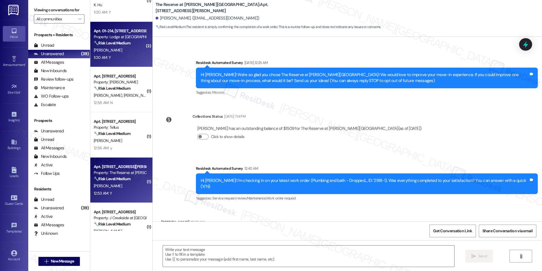
scroll to position [54, 0]
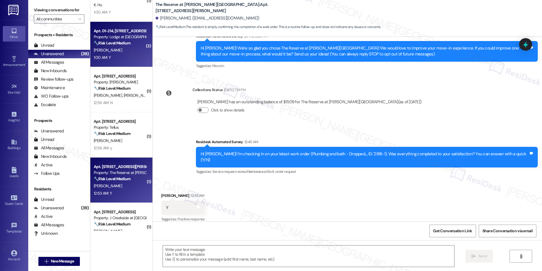
type textarea "Fetching suggested responses. Please feel free to read through the conversation…"
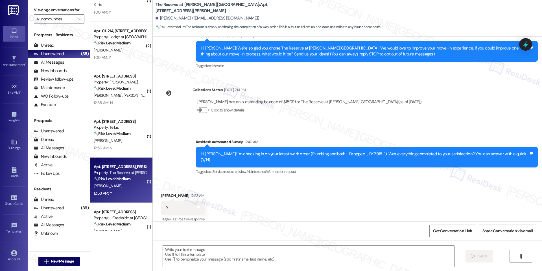
scroll to position [55, 0]
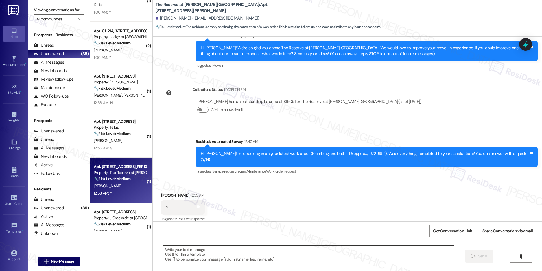
click at [200, 249] on textarea at bounding box center [308, 255] width 291 height 21
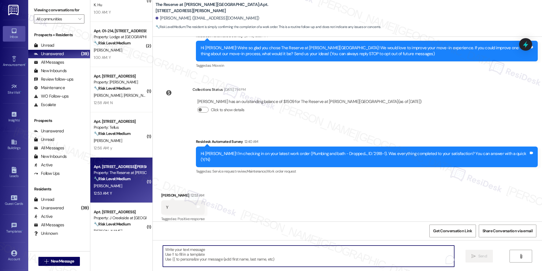
paste textarea "I'm happy the work order was completed to your satisfaction! We'd also love to …"
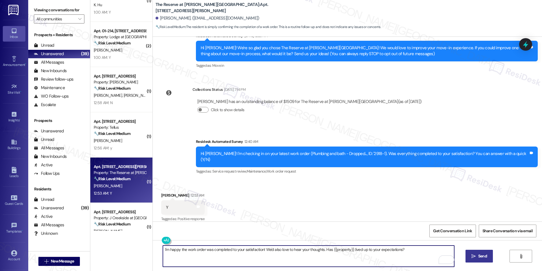
type textarea "I'm happy the work order was completed to your satisfaction! We'd also love to …"
click at [482, 256] on span "Send" at bounding box center [482, 256] width 9 height 6
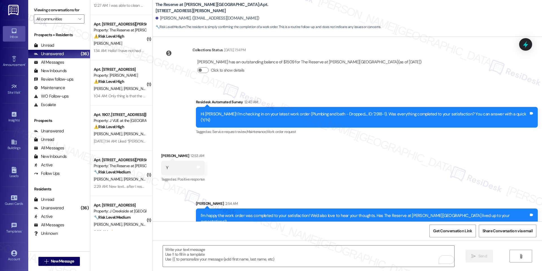
scroll to position [0, 0]
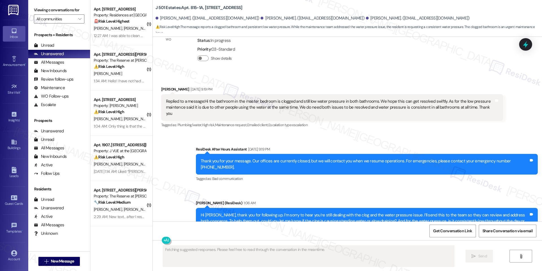
scroll to position [1153, 0]
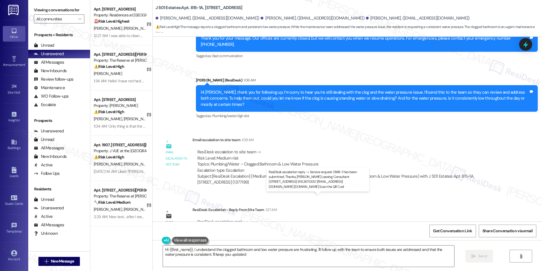
type textarea "Hi {{first_name}}, I understand the clogged bathroom and low water pressure are…"
click at [215, 247] on textarea "Hi {{first_name}}, I understand the clogged bathroom and low water pressure are…" at bounding box center [308, 255] width 291 height 21
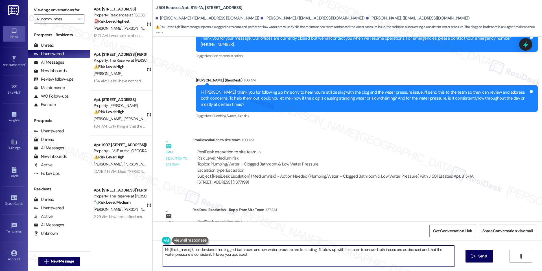
click at [215, 247] on textarea "Hi {{first_name}}, I understand the clogged bathroom and low water pressure are…" at bounding box center [308, 255] width 291 height 21
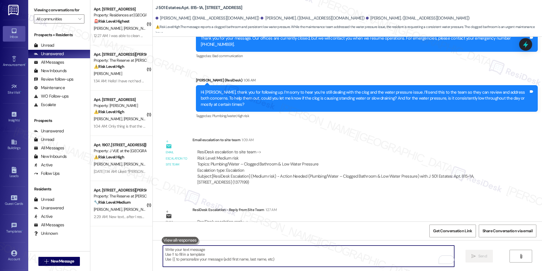
type textarea "O"
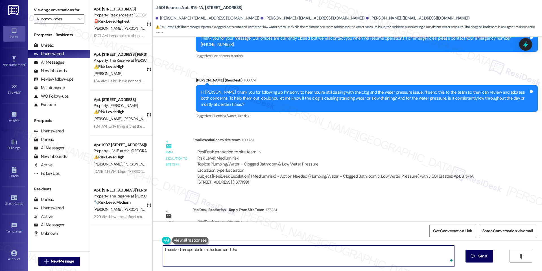
paste textarea "Service request 2849-1 has been submitted."
click at [235, 249] on textarea "I received an update from the team and the Service request 2849-1 has been subm…" at bounding box center [308, 255] width 291 height 21
click at [330, 249] on textarea "I received an update from the team and the service request 2849-1 has been subm…" at bounding box center [308, 255] width 291 height 21
type textarea "I received an update from the team and the service request 2849-1 has been subm…"
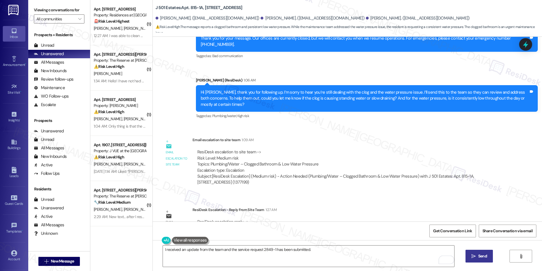
click at [469, 257] on button " Send" at bounding box center [479, 255] width 27 height 13
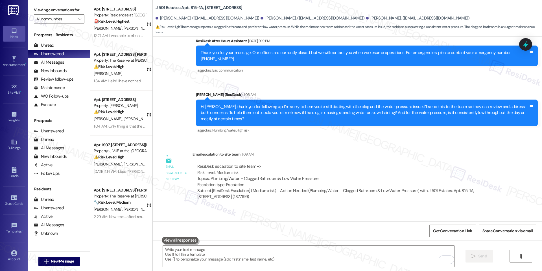
scroll to position [1193, 0]
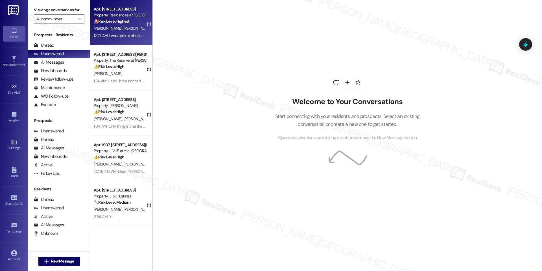
click at [121, 14] on div "Property: Residences at Annapolis Junction" at bounding box center [120, 15] width 52 height 6
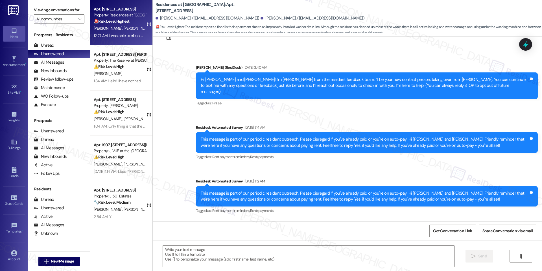
click at [127, 33] on div "12:27 AM: I was able to clean most of it. The pan under the washing machine sti…" at bounding box center [306, 35] width 424 height 5
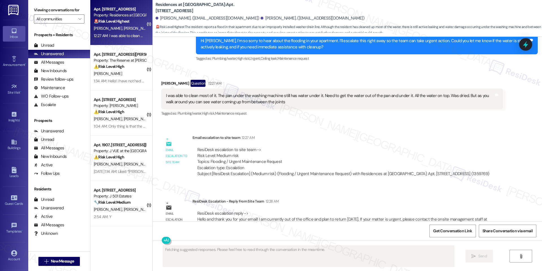
scroll to position [934, 0]
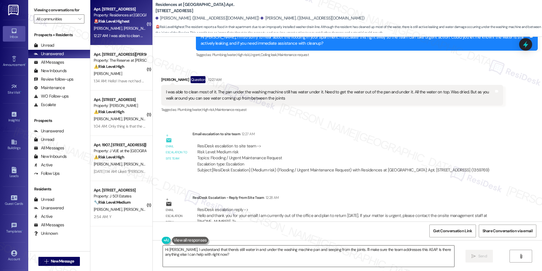
click at [261, 246] on textarea "Hi Jennifer, I understand that there's still water in and under the washing mac…" at bounding box center [308, 255] width 291 height 21
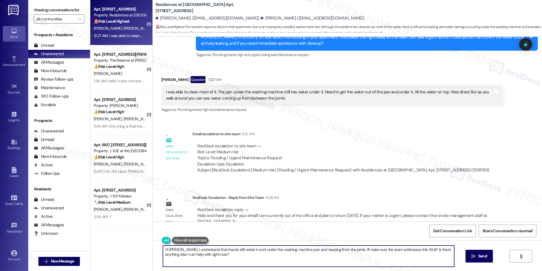
click at [261, 246] on textarea "Hi Jennifer, I understand that there's still water in and under the washing mac…" at bounding box center [308, 255] width 291 height 21
paste textarea "ose, thank you for the update. I’ve sent this over to the team, and we’re waiti…"
click at [304, 252] on textarea "Hi Jose, thank you for the update. I’ve sent this over to the team, and we’re w…" at bounding box center [308, 255] width 291 height 21
type textarea "Hi Jose, thank you for the update. I’ve sent this over to the team, and we’re w…"
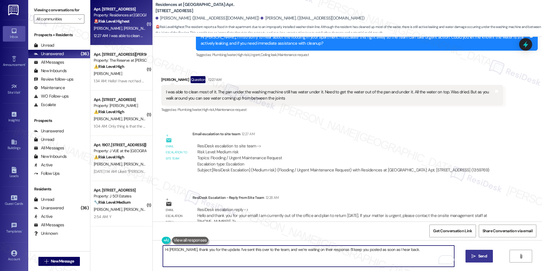
click at [483, 256] on span "Send" at bounding box center [482, 256] width 9 height 6
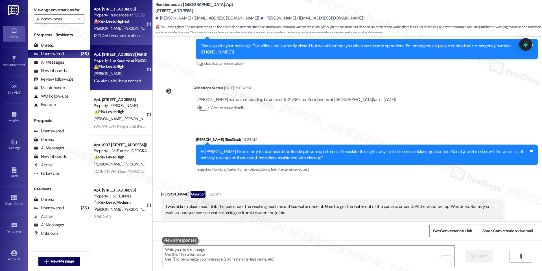
scroll to position [819, 0]
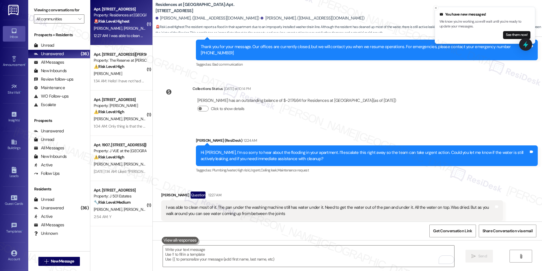
click at [234, 204] on div "I was able to clean most of it. The pan under the washing machine still has wat…" at bounding box center [330, 210] width 328 height 12
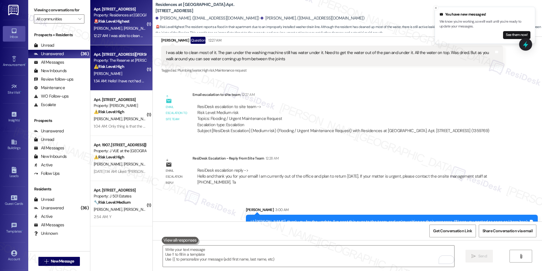
click at [117, 68] on strong "⚠️ Risk Level: High" at bounding box center [109, 66] width 30 height 5
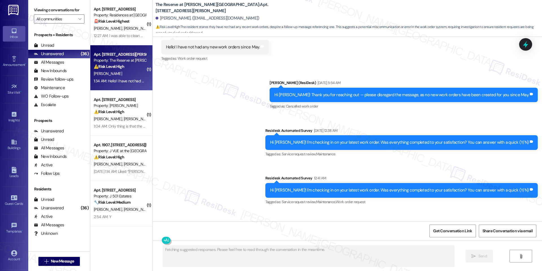
scroll to position [938, 0]
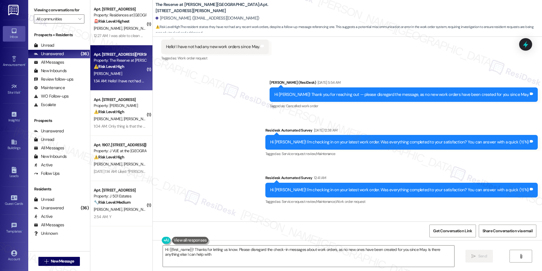
type textarea "Hi {{first_name}}! Thanks for letting us know. Please disregard the check-in me…"
click at [223, 5] on b "The Reserve at Patterson Place: Apt. 2203, 1055 Stillwell Drive" at bounding box center [212, 8] width 113 height 12
copy b "2203"
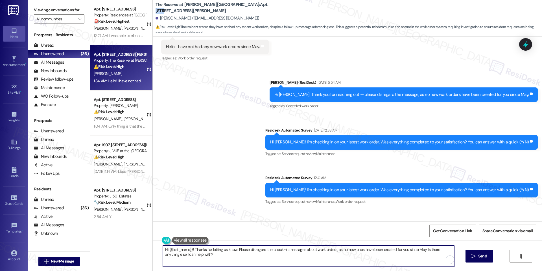
click at [382, 256] on textarea "Hi {{first_name}}! Thanks for letting us know. Please disregard the check-in me…" at bounding box center [308, 255] width 291 height 21
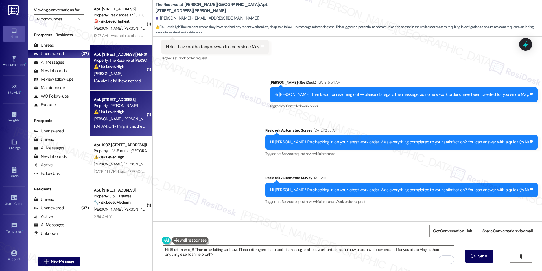
click at [117, 101] on div "Apt. 314, 4000 Fairfax Blvd" at bounding box center [120, 100] width 52 height 6
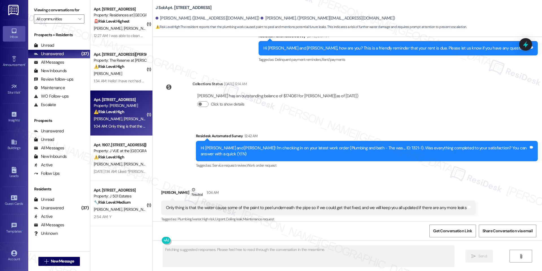
scroll to position [382, 0]
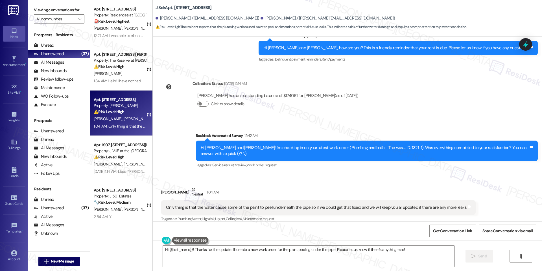
click at [175, 7] on b "J Sol: Apt. 314, 4000 Fairfax Blvd" at bounding box center [184, 8] width 56 height 6
click at [171, 8] on b "J Sol: Apt. 314, 4000 Fairfax Blvd" at bounding box center [184, 8] width 56 height 6
copy b "314"
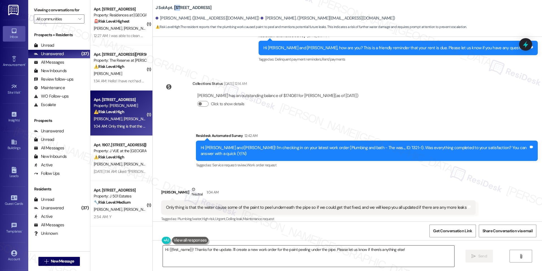
click at [306, 256] on textarea "Hi {{first_name}}! Thanks for the update. I'll create a new work order for the …" at bounding box center [308, 255] width 291 height 21
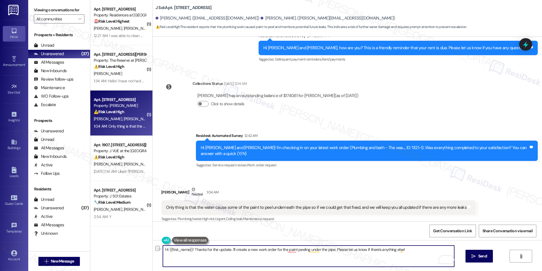
drag, startPoint x: 340, startPoint y: 248, endPoint x: 508, endPoint y: 247, distance: 168.0
click at [508, 247] on div "Hi {{first_name}}! Thanks for the update. I'll create a new work order for the …" at bounding box center [347, 261] width 389 height 42
paste textarea "Do we have your permission to enter during your absence? Do you have pets that …"
type textarea "Hi {{first_name}}! Thanks for the update. I'll create a new work order for the …"
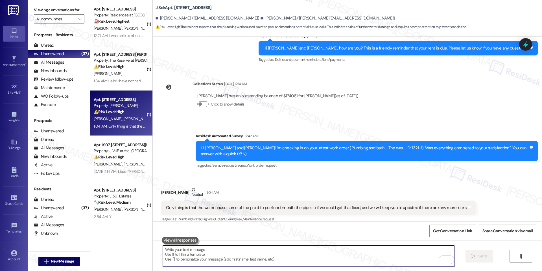
scroll to position [427, 0]
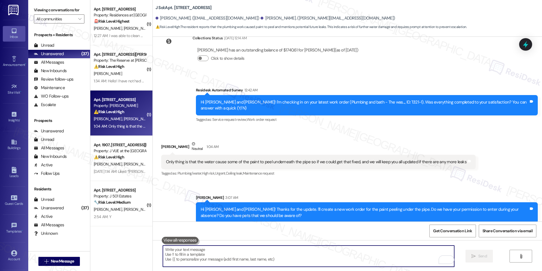
click at [172, 7] on b "J Sol: Apt. 314, 4000 Fairfax Blvd" at bounding box center [184, 8] width 56 height 6
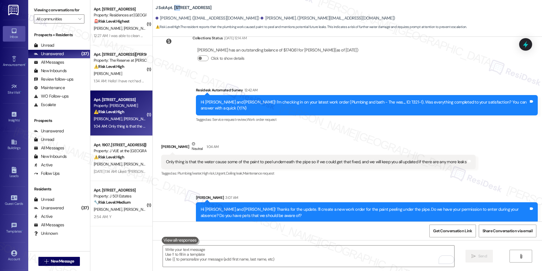
click at [172, 7] on b "J Sol: Apt. 314, 4000 Fairfax Blvd" at bounding box center [184, 8] width 56 height 6
copy b "314"
click at [200, 159] on div "Only thing is that the water cause some of the paint to peel underneath the pip…" at bounding box center [316, 162] width 301 height 6
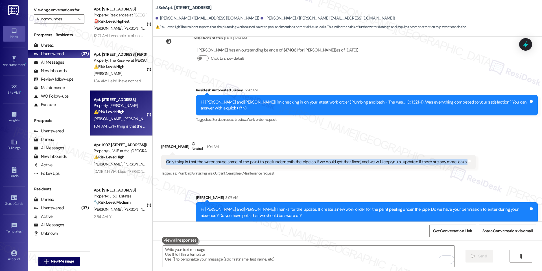
click at [200, 159] on div "Only thing is that the water cause some of the paint to peel underneath the pip…" at bounding box center [316, 162] width 301 height 6
copy div "Only thing is that the water cause some of the paint to peel underneath the pip…"
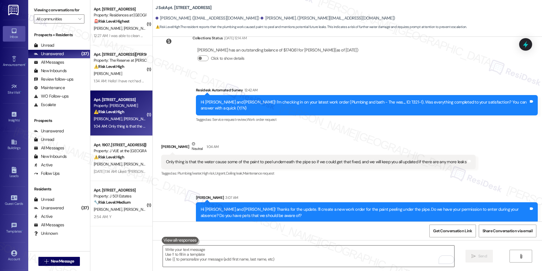
click at [218, 252] on textarea "To enrich screen reader interactions, please activate Accessibility in Grammarl…" at bounding box center [308, 255] width 291 height 21
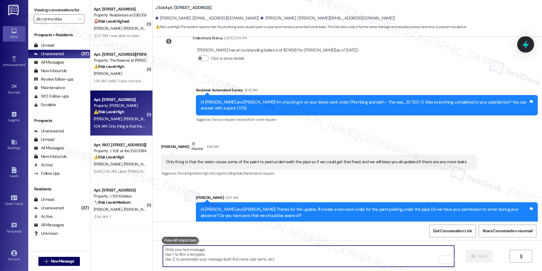
click at [523, 44] on icon at bounding box center [526, 45] width 10 height 10
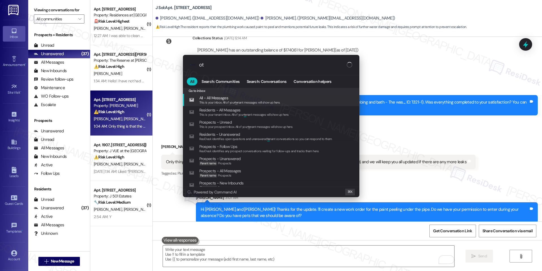
type input "o"
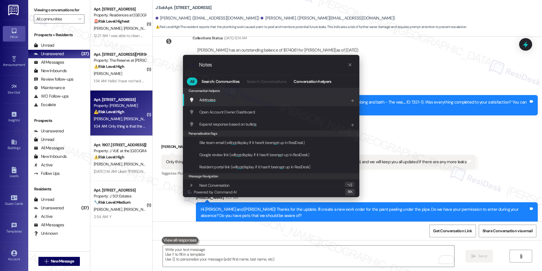
type input "Notes"
click at [309, 101] on div "Add notes Add shortcut" at bounding box center [271, 100] width 165 height 6
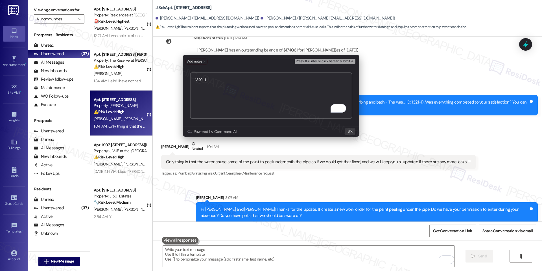
click at [209, 84] on textarea "1329-1" at bounding box center [271, 95] width 162 height 46
paste textarea "Request"
type textarea "Request 1329-1"
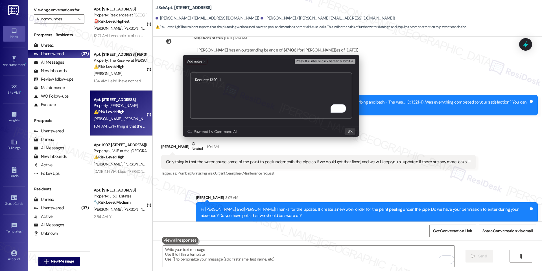
click at [345, 62] on span "Press ⌘+Enter or click here to submit" at bounding box center [323, 61] width 55 height 4
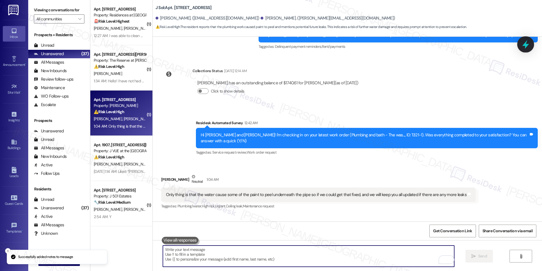
scroll to position [382, 0]
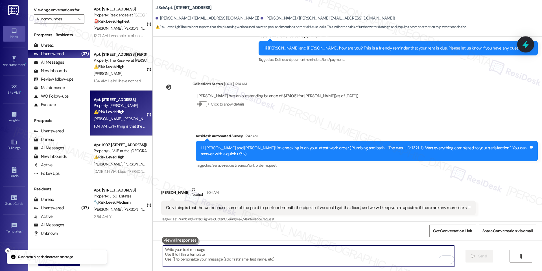
click at [526, 50] on div at bounding box center [525, 44] width 17 height 16
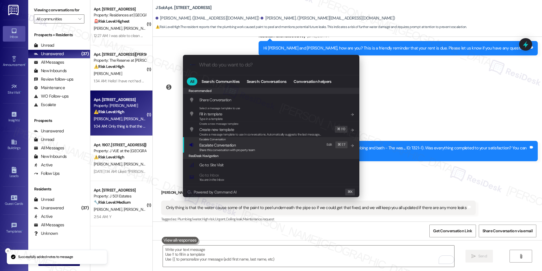
click at [214, 145] on span "Escalate Conversation" at bounding box center [217, 144] width 36 height 5
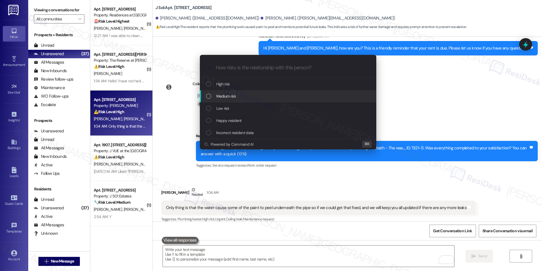
click at [242, 101] on div "Medium risk" at bounding box center [288, 96] width 177 height 12
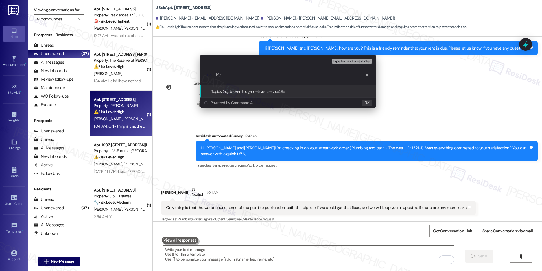
type input "R"
paste input "Request 1329-1"
click at [179, 141] on div "Escalate Conversation Medium risk Topics (e.g. broken fridge, delayed service) …" at bounding box center [271, 135] width 542 height 271
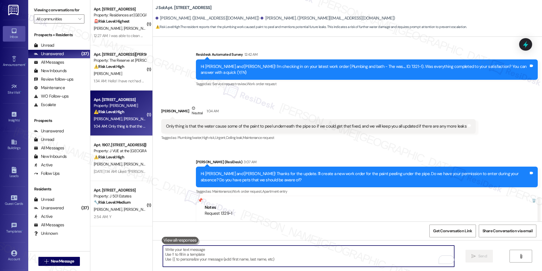
scroll to position [463, 0]
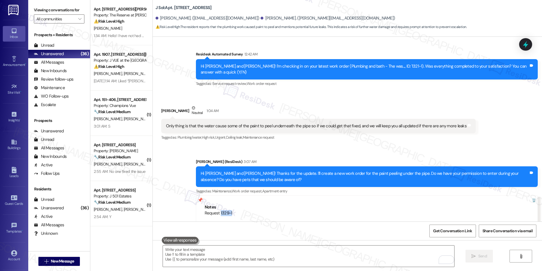
drag, startPoint x: 216, startPoint y: 206, endPoint x: 236, endPoint y: 208, distance: 19.6
click at [236, 210] on div "Request 1329-1 ---- From automated-surveys-jag-raven.forrosuelo@jag.com at 3:12…" at bounding box center [367, 222] width 324 height 24
copy div "1329-1"
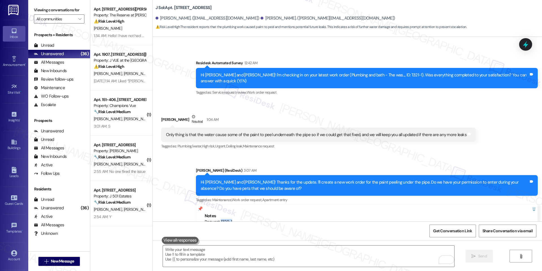
scroll to position [448, 0]
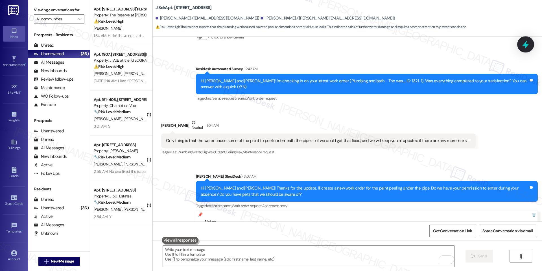
click at [519, 43] on div at bounding box center [525, 44] width 17 height 16
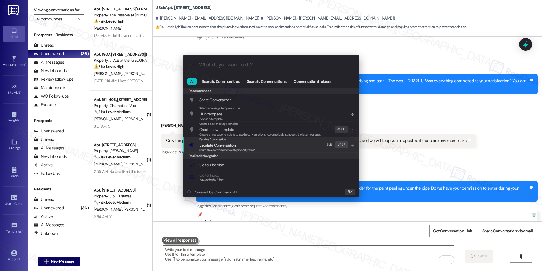
click at [235, 143] on span "Escalate Conversation" at bounding box center [217, 144] width 36 height 5
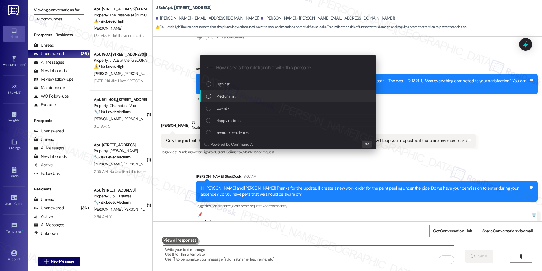
click at [253, 92] on div "Medium risk" at bounding box center [288, 96] width 177 height 12
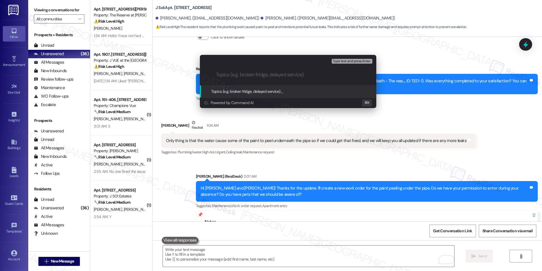
paste input "New Work Order 1329-1 - Needed for Paint Repair"
type input "New Work Order 1329-1 - Needed for Paint Repair"
click at [296, 91] on span "New Work Order 1329-1 - Needed for Paint Repair" at bounding box center [322, 91] width 82 height 5
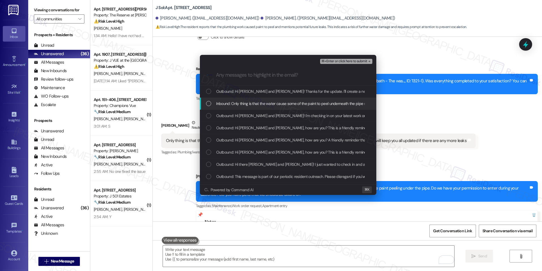
click at [280, 100] on div "Inbound: Only thing is that the water cause some of the paint to peel underneat…" at bounding box center [288, 103] width 177 height 12
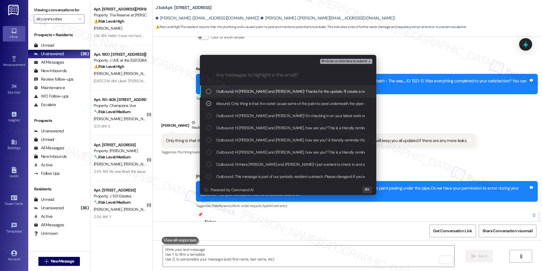
click at [342, 58] on div "⌘+Enter or click here to submit" at bounding box center [346, 61] width 53 height 7
click at [340, 60] on span "⌘+Enter or click here to submit" at bounding box center [344, 61] width 46 height 4
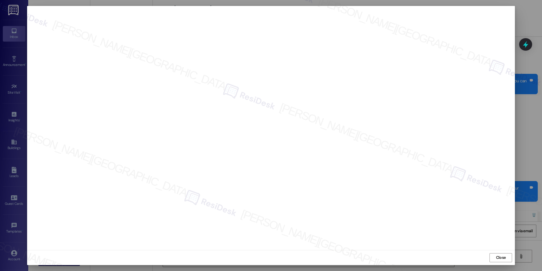
click at [504, 251] on div "Close" at bounding box center [271, 257] width 488 height 15
click at [503, 256] on span "Close" at bounding box center [501, 257] width 10 height 6
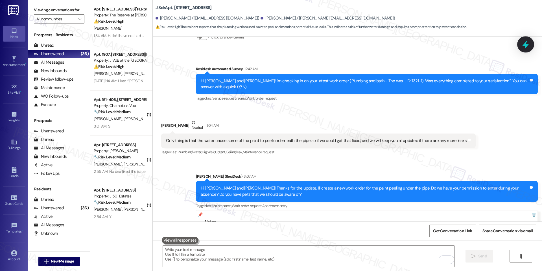
click at [529, 43] on icon at bounding box center [526, 45] width 10 height 10
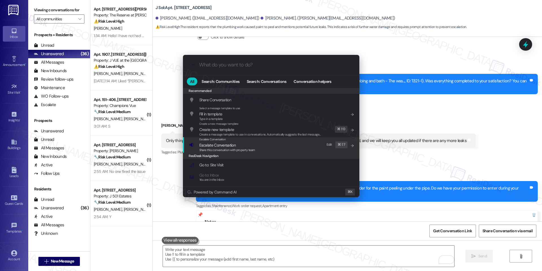
click at [232, 150] on span "Share this conversation with property team" at bounding box center [227, 150] width 56 height 4
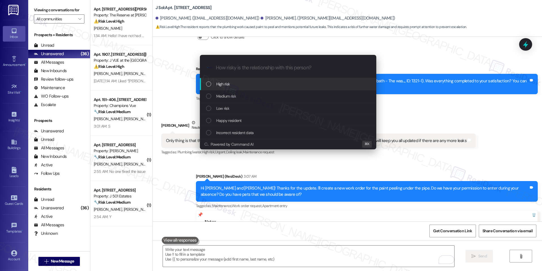
click at [239, 88] on div "High risk" at bounding box center [288, 84] width 177 height 12
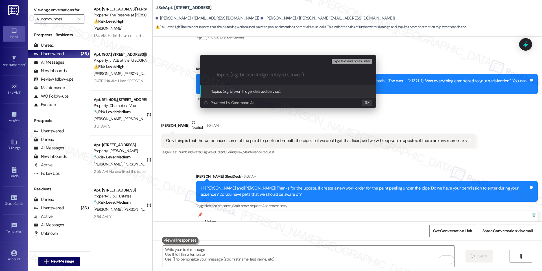
click at [387, 148] on div "Escalate Conversation High risk Topics (e.g. broken fridge, delayed service) An…" at bounding box center [271, 135] width 542 height 271
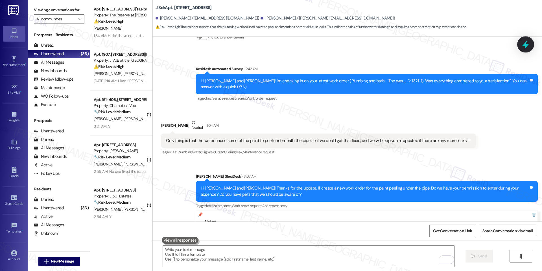
click at [524, 43] on icon at bounding box center [526, 45] width 10 height 10
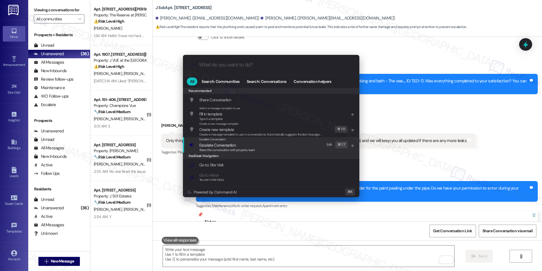
click at [242, 148] on span "Share this conversation with property team" at bounding box center [227, 150] width 56 height 4
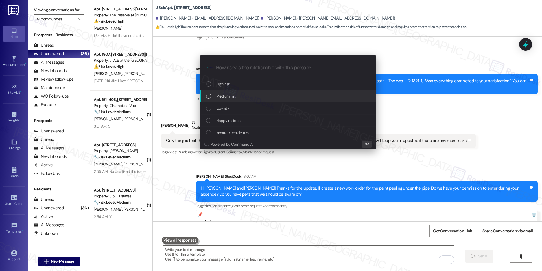
click at [259, 96] on div "Medium risk" at bounding box center [288, 96] width 165 height 6
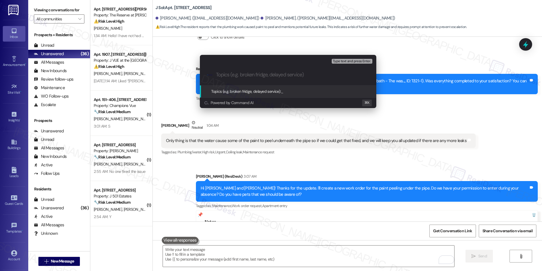
paste input "New Work Order 1329-1 - Needed for Paint Repair"
type input "New Work Order 1329-1 - Needed for Paint Repair"
click at [309, 90] on span "New Work Order 1329-1 - Needed for Paint Repair" at bounding box center [322, 91] width 82 height 5
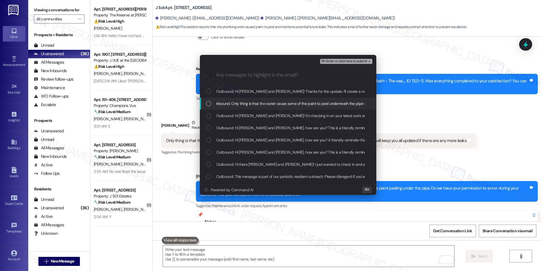
click at [281, 100] on span "Inbound: Only thing is that the water cause some of the paint to peel underneat…" at bounding box center [362, 103] width 293 height 6
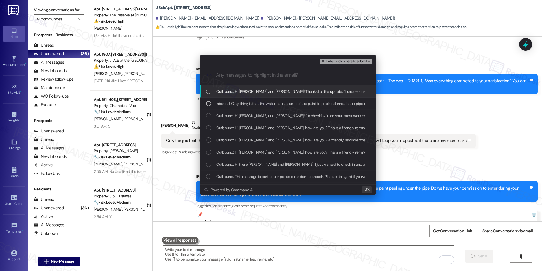
click at [359, 61] on span "⌘+Enter or click here to submit" at bounding box center [344, 61] width 46 height 4
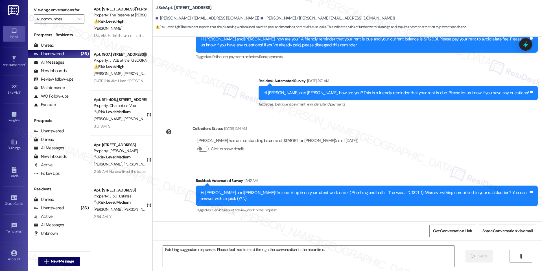
scroll to position [382, 0]
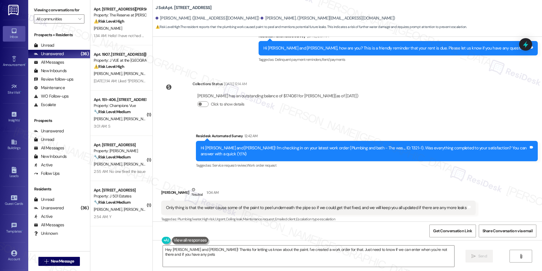
type textarea "Hey Matthew and Matthew! Thanks for letting us know about the paint. I've creat…"
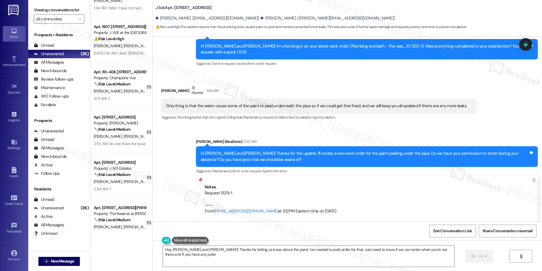
scroll to position [0, 0]
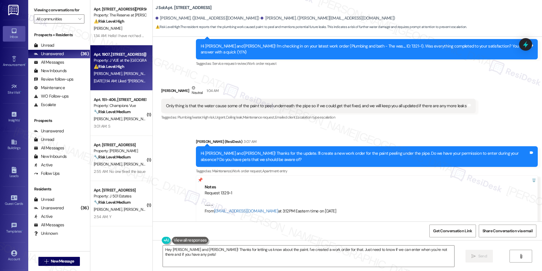
click at [114, 80] on div "Sep 18, 2025 at 1:14 AM: Liked “Jay (J VUE at the LMA): Hey Suhana Singh, Suhan…" at bounding box center [308, 80] width 429 height 5
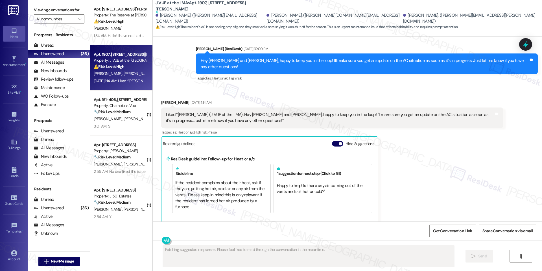
scroll to position [634, 0]
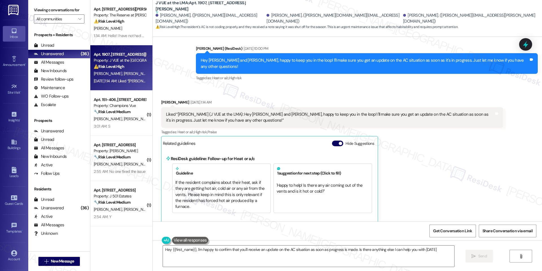
type textarea "Hey {{first_name}}, I'm happy to confirm that you'll receive an update on the A…"
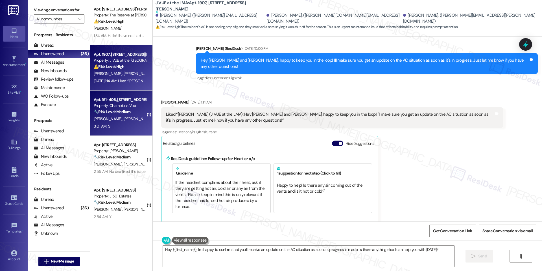
click at [132, 130] on div "Apt. 151-406, 101 Champions Vue Loop Property: Champions Vue 🔧 Risk Level: Medi…" at bounding box center [121, 112] width 62 height 45
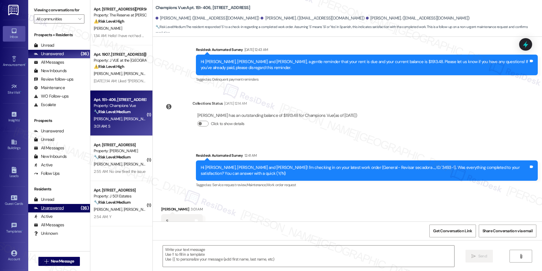
click at [56, 208] on div "Unanswered" at bounding box center [49, 208] width 30 height 6
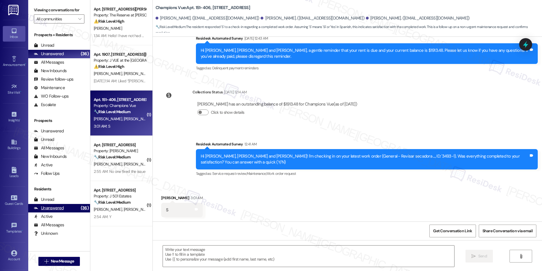
type textarea "Fetching suggested responses. Please feel free to read through the conversation…"
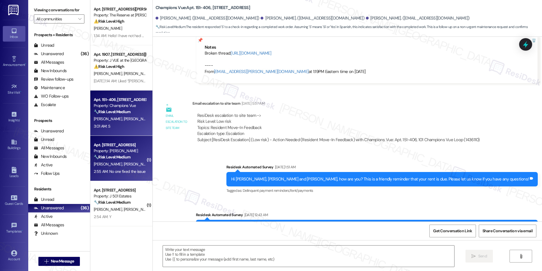
type textarea "Fetching suggested responses. Please feel free to read through the conversation…"
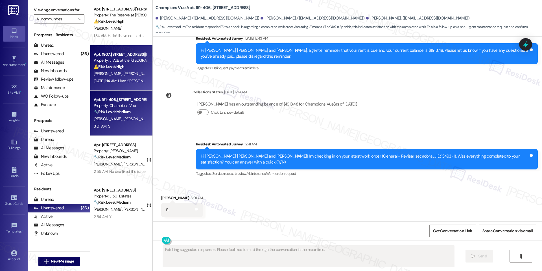
click at [114, 65] on strong "⚠️ Risk Level: High" at bounding box center [109, 66] width 30 height 5
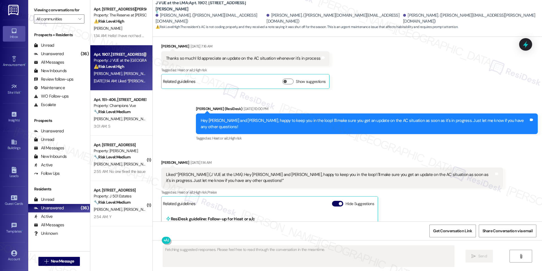
scroll to position [634, 0]
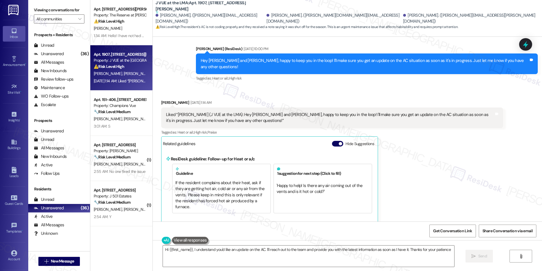
type textarea "Hi {{first_name}}, I understand you'd like an update on the AC. I'll reach out …"
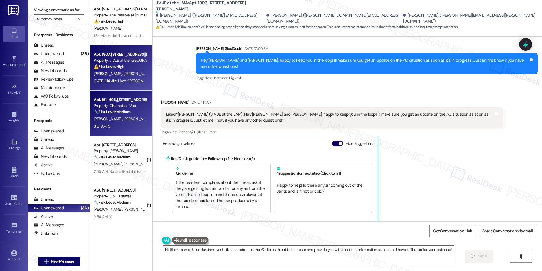
click at [135, 110] on div "🔧 Risk Level: Medium The resident responded 'S' to a check-in regarding a compl…" at bounding box center [120, 112] width 52 height 6
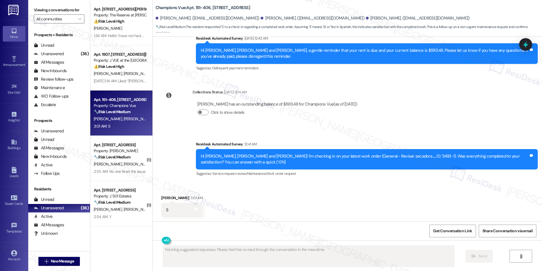
scroll to position [418, 0]
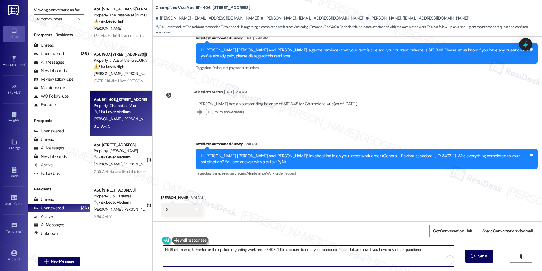
click at [279, 249] on textarea "Hi {{first_name}}, thanks for the update regarding work order 3493-1. I'll make…" at bounding box center [308, 255] width 291 height 21
paste textarea "Dora, thank you for your reply. Just to confirm, when you said “S,” did you mea…"
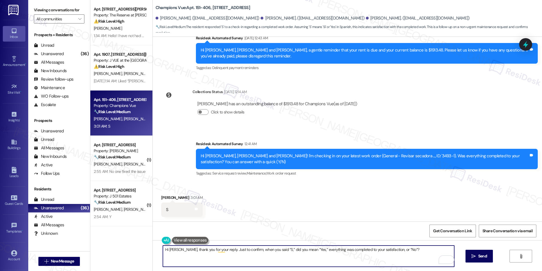
click at [260, 247] on textarea "Hi Dora, thank you for your reply. Just to confirm, when you said “S,” did you …" at bounding box center [308, 255] width 291 height 21
type textarea "Hi [PERSON_NAME], thank you for your reply. Just to confirm, when you responded…"
click at [337, 252] on textarea "Hi [PERSON_NAME], thank you for your reply. Just to confirm, when you responded…" at bounding box center [308, 255] width 291 height 21
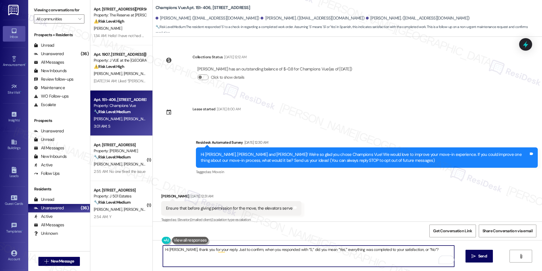
scroll to position [418, 0]
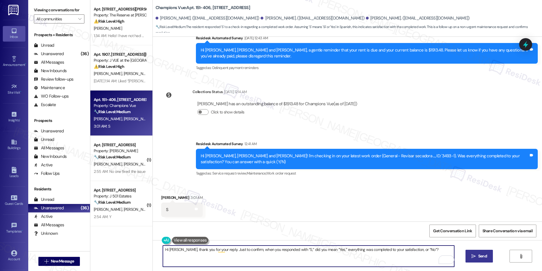
type textarea "Hi [PERSON_NAME], thank you for your reply. Just to confirm, when you responded…"
click at [480, 254] on span "Send" at bounding box center [482, 256] width 9 height 6
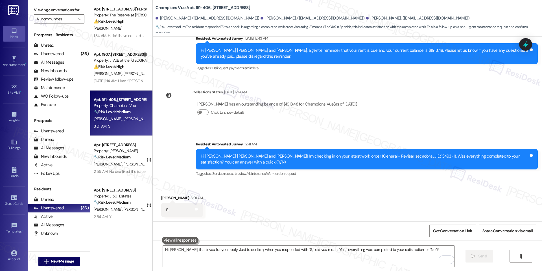
scroll to position [458, 0]
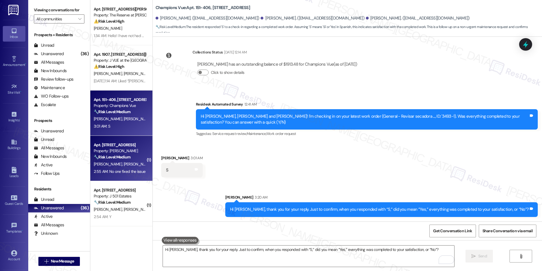
click at [125, 156] on strong "🔧 Risk Level: Medium" at bounding box center [112, 156] width 37 height 5
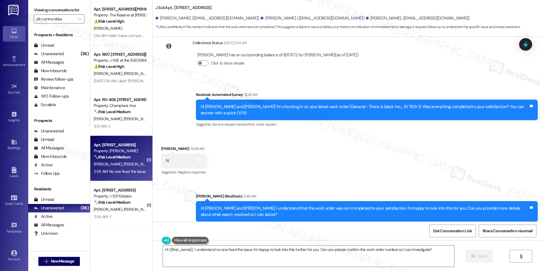
scroll to position [258, 0]
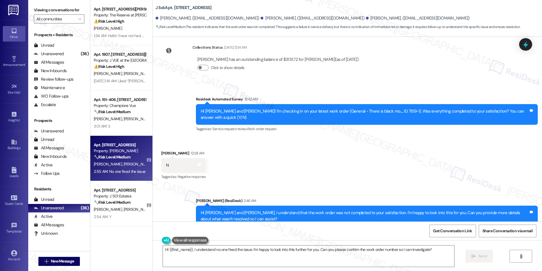
click at [189, 10] on b "J Sol: Apt. 1310, [STREET_ADDRESS]" at bounding box center [184, 8] width 56 height 6
click at [187, 9] on b "J Sol: Apt. 1310, [STREET_ADDRESS]" at bounding box center [184, 8] width 56 height 6
copy b "4000"
click at [175, 7] on b "J Sol: Apt. 1310, [STREET_ADDRESS]" at bounding box center [184, 8] width 56 height 6
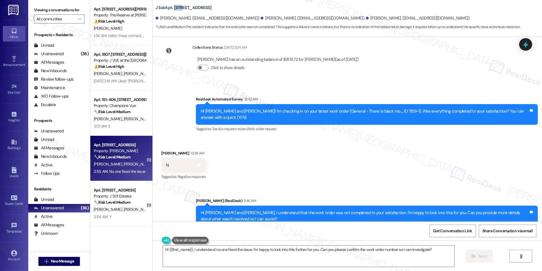
click at [175, 7] on b "J Sol: Apt. 1310, [STREET_ADDRESS]" at bounding box center [184, 8] width 56 height 6
copy b "1310"
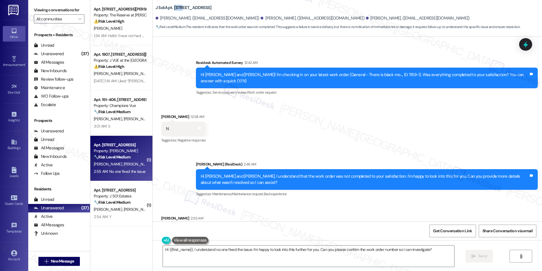
scroll to position [317, 0]
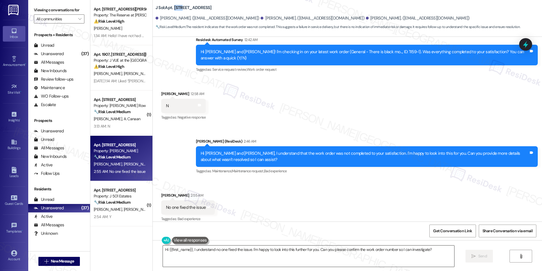
click at [241, 250] on textarea "Hi {{first_name}}, I understand no one fixed the issue. I'm happy to look into …" at bounding box center [308, 255] width 291 height 21
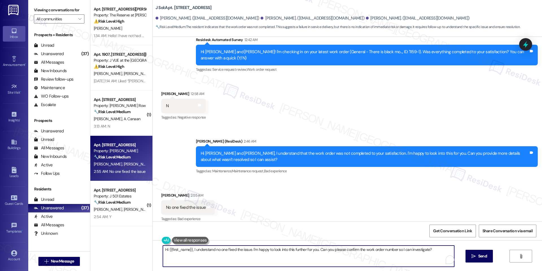
click at [241, 250] on textarea "Hi {{first_name}}, I understand no one fixed the issue. I'm happy to look into …" at bounding box center [308, 255] width 291 height 21
paste textarea "[PERSON_NAME], thank you for clarifying. I’m sorry to hear the issue still hasn…"
click at [261, 255] on textarea "Hi [PERSON_NAME], thank you for clarifying. I’m sorry to hear the issue still h…" at bounding box center [308, 255] width 291 height 21
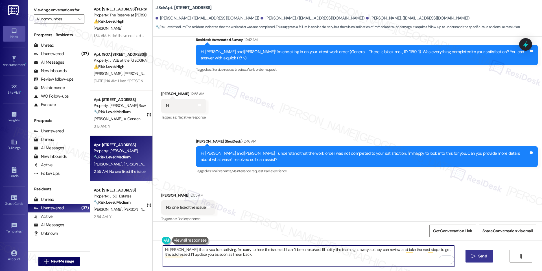
type textarea "Hi [PERSON_NAME], thank you for clarifying. I’m sorry to hear the issue still h…"
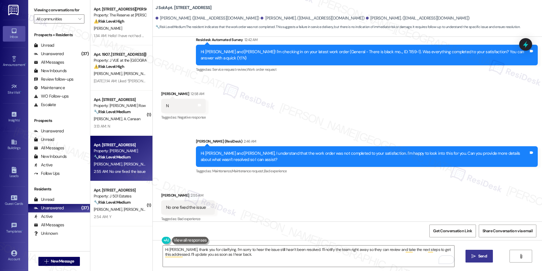
click at [478, 252] on button " Send" at bounding box center [479, 255] width 27 height 13
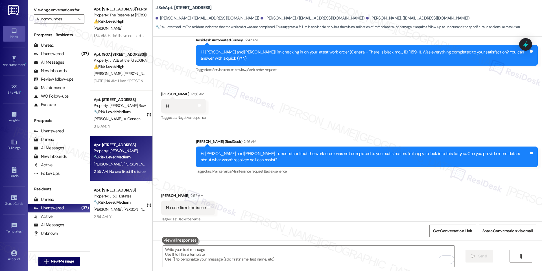
scroll to position [363, 0]
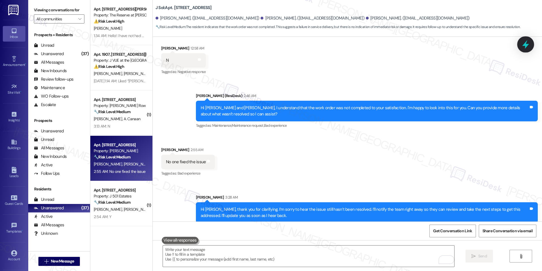
click at [521, 42] on icon at bounding box center [526, 45] width 10 height 10
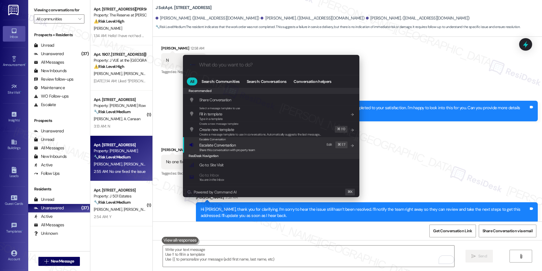
click at [259, 149] on div "Escalate Conversation Escalate Conversation Share this conversation with proper…" at bounding box center [271, 144] width 165 height 15
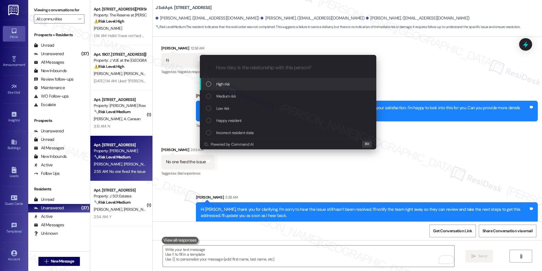
click at [267, 89] on div "High risk" at bounding box center [288, 84] width 177 height 12
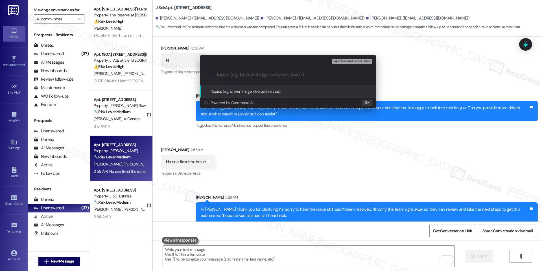
paste input "Unresolved Maintenance Issue – Cabinets (Work Order #1159-1)"
type input "Unresolved Maintenance Issue – Cabinets (Work Order #1159-1)"
click at [357, 61] on span "Type text and press Enter." at bounding box center [352, 61] width 38 height 4
click at [333, 89] on span "Unresolved Maintenance Issue – Cabinets (Work Order #1159-1)" at bounding box center [333, 91] width 105 height 5
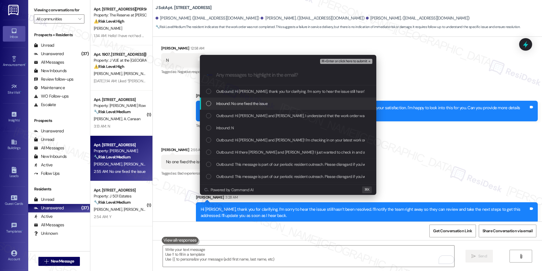
click at [280, 102] on div "Inbound: No one fixed the issue" at bounding box center [288, 103] width 165 height 6
click at [277, 119] on div "Outbound: Hi [PERSON_NAME] and [PERSON_NAME], I understand that the work order …" at bounding box center [288, 116] width 177 height 12
click at [278, 117] on span "Outbound: Hi [PERSON_NAME] and [PERSON_NAME], I understand that the work order …" at bounding box center [407, 115] width 383 height 6
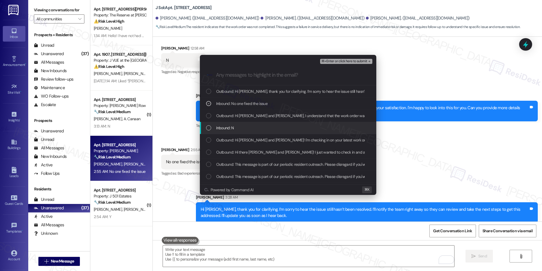
click at [269, 123] on div "Inbound: N" at bounding box center [288, 128] width 177 height 12
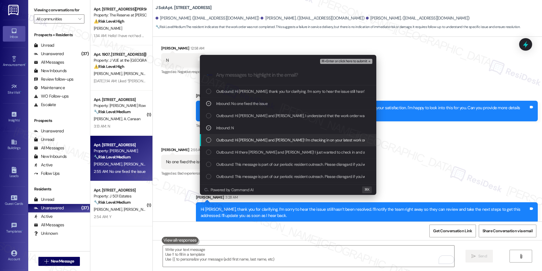
click at [260, 142] on span "Outbound: Hi [PERSON_NAME] and [PERSON_NAME]! I'm checking in on your latest wo…" at bounding box center [395, 140] width 359 height 6
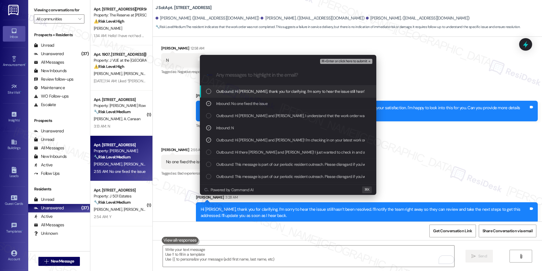
click at [330, 59] on span "⌘+Enter or click here to submit" at bounding box center [344, 61] width 46 height 4
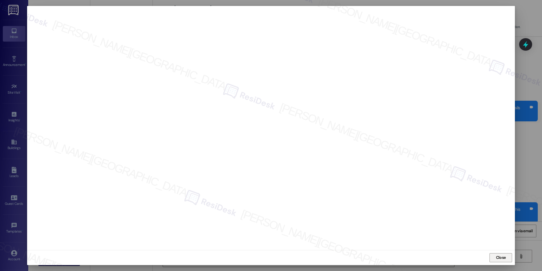
click at [497, 254] on span "Close" at bounding box center [501, 257] width 12 height 8
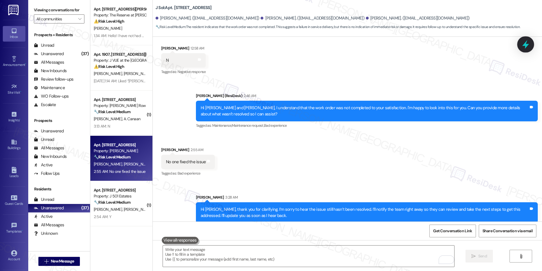
click at [522, 49] on div at bounding box center [525, 44] width 17 height 16
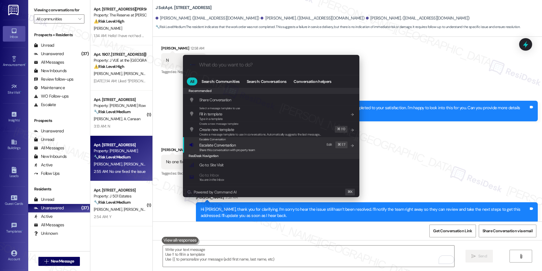
click at [249, 143] on span "Escalate Conversation" at bounding box center [227, 145] width 56 height 6
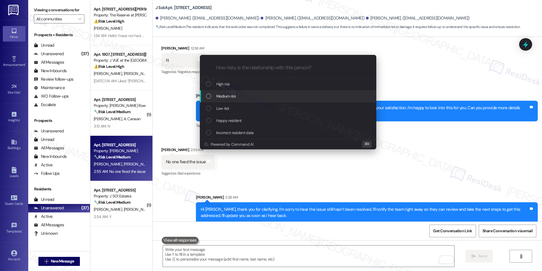
click at [266, 90] on div "Medium risk" at bounding box center [288, 96] width 177 height 12
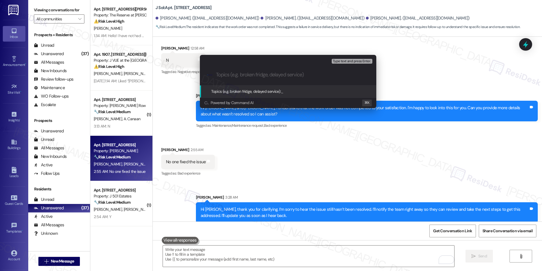
click at [409, 54] on div "Escalate Conversation Medium risk Topics (e.g. broken fridge, delayed service) …" at bounding box center [271, 135] width 542 height 271
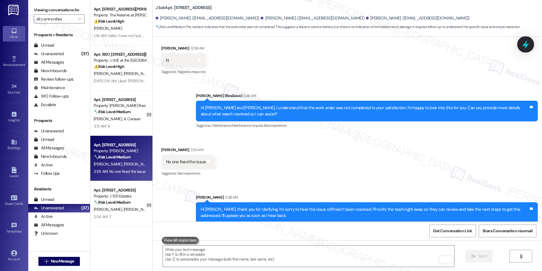
click at [527, 47] on icon at bounding box center [526, 45] width 10 height 10
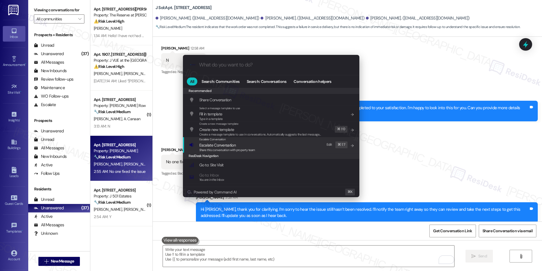
click at [295, 149] on div "Escalate Conversation Escalate Conversation Share this conversation with proper…" at bounding box center [271, 144] width 165 height 15
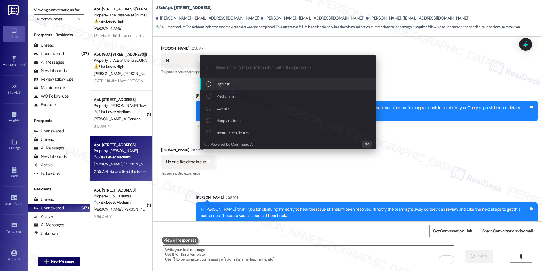
click at [287, 87] on div "High risk" at bounding box center [288, 84] width 165 height 6
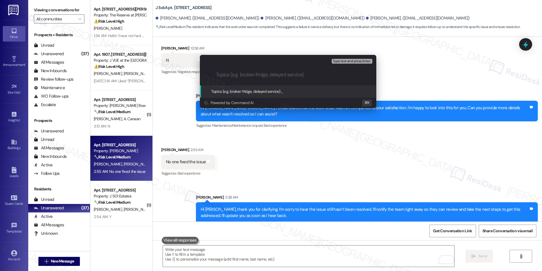
paste input "Unresolved Maintenance Issue – Cabinets (Work Order #1159-1)"
type input "Unresolved Maintenance Issue – Cabinets (Work Order #1159-1)"
click at [302, 92] on span "Unresolved Maintenance Issue – Cabinets (Work Order #1159-1)" at bounding box center [333, 91] width 105 height 5
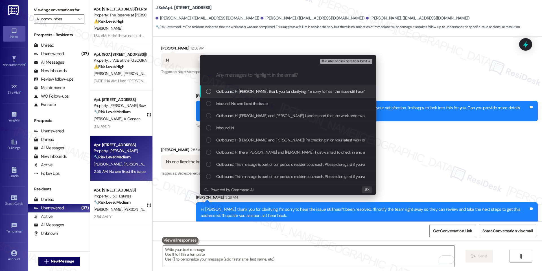
click at [301, 92] on span "Outbound: Hi [PERSON_NAME], thank you for clarifying. I’m sorry to hear the iss…" at bounding box center [412, 91] width 392 height 6
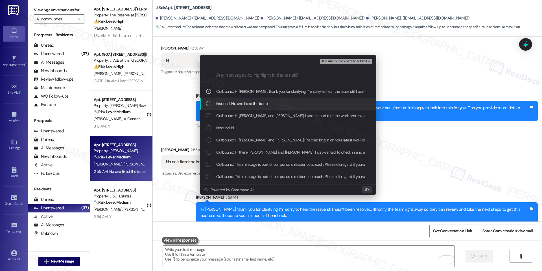
click at [288, 99] on div "Inbound: No one fixed the issue" at bounding box center [288, 103] width 177 height 12
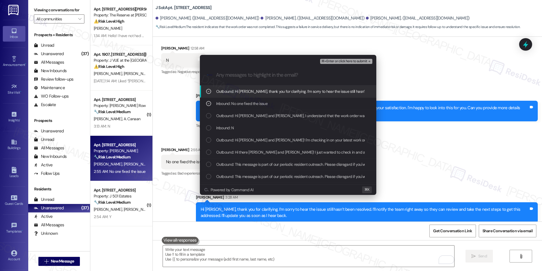
click at [294, 95] on div "Outbound: Hi [PERSON_NAME], thank you for clarifying. I’m sorry to hear the iss…" at bounding box center [288, 91] width 177 height 12
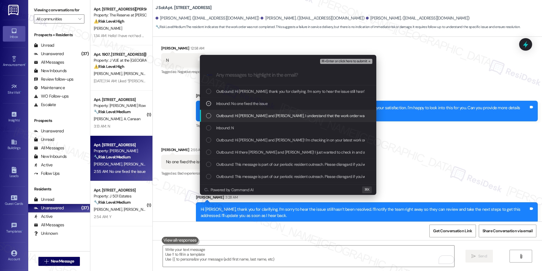
click at [275, 119] on div "Outbound: Hi [PERSON_NAME] and [PERSON_NAME], I understand that the work order …" at bounding box center [288, 116] width 177 height 12
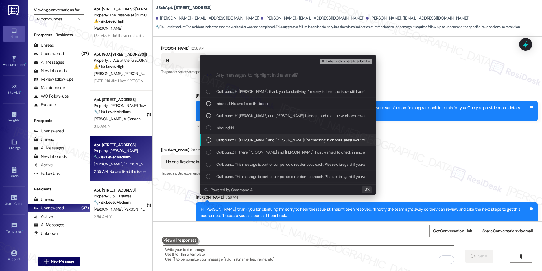
click at [259, 136] on div "Outbound: Hi [PERSON_NAME] and [PERSON_NAME]! I'm checking in on your latest wo…" at bounding box center [288, 140] width 177 height 12
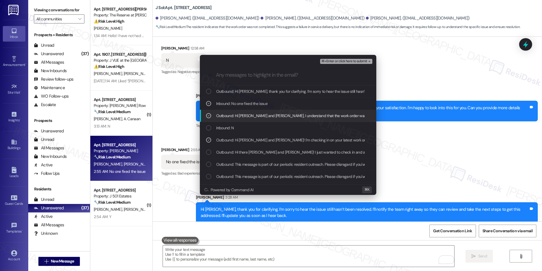
click at [284, 115] on span "Outbound: Hi [PERSON_NAME] and [PERSON_NAME], I understand that the work order …" at bounding box center [407, 115] width 383 height 6
click at [278, 119] on div "Outbound: Hi [PERSON_NAME] and [PERSON_NAME], I understand that the work order …" at bounding box center [288, 116] width 177 height 12
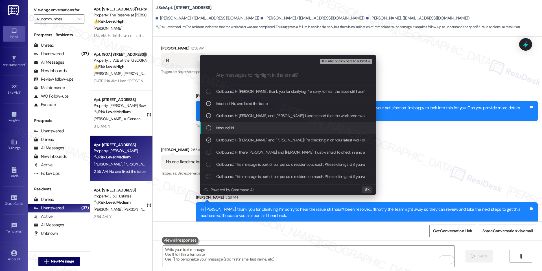
click at [276, 124] on div "Inbound: N" at bounding box center [288, 128] width 177 height 12
click at [291, 112] on span "Outbound: Hi [PERSON_NAME] and [PERSON_NAME], I understand that the work order …" at bounding box center [407, 115] width 383 height 6
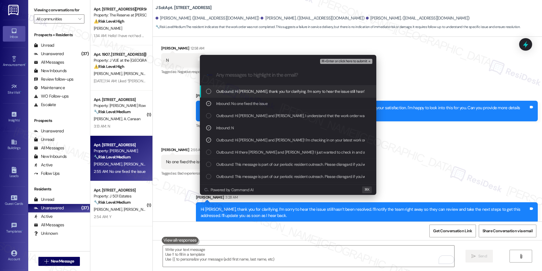
click at [339, 58] on div "⌘+Enter or click here to submit" at bounding box center [346, 61] width 53 height 7
click at [338, 61] on span "⌘+Enter or click here to submit" at bounding box center [344, 61] width 46 height 4
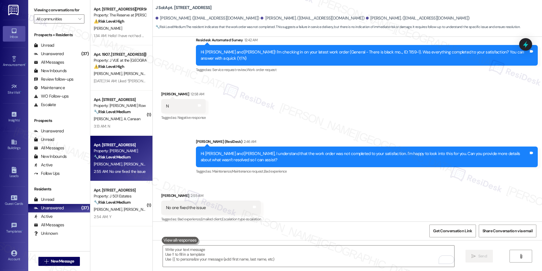
scroll to position [371, 0]
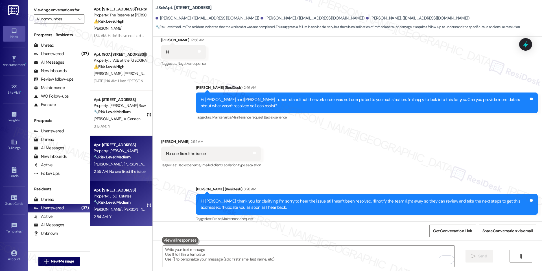
click at [126, 199] on strong "🔧 Risk Level: Medium" at bounding box center [112, 201] width 37 height 5
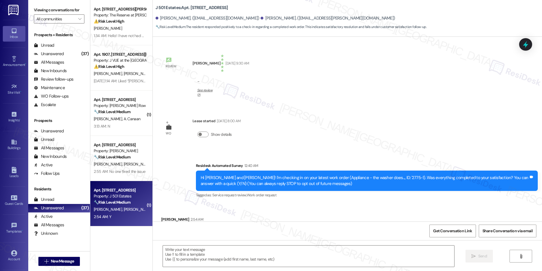
scroll to position [30, 0]
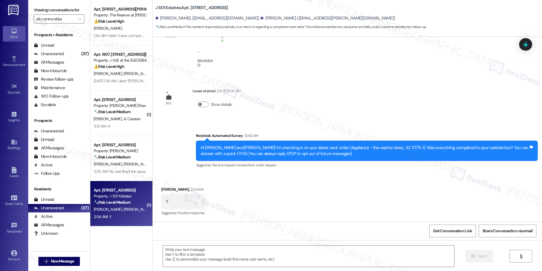
type textarea "Fetching suggested responses. Please feel free to read through the conversation…"
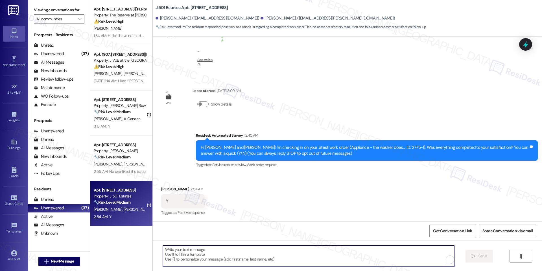
click at [181, 255] on textarea "To enrich screen reader interactions, please activate Accessibility in Grammarl…" at bounding box center [308, 255] width 291 height 21
paste textarea "I'm happy the work order was completed to your satisfaction! We'd also love to …"
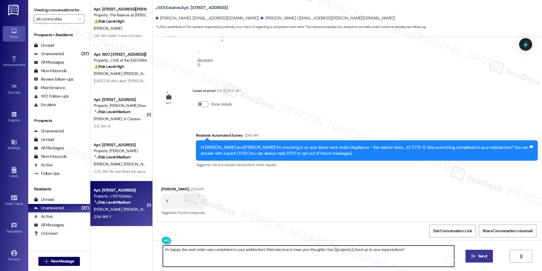
type textarea "I'm happy the work order was completed to your satisfaction! We'd also love to …"
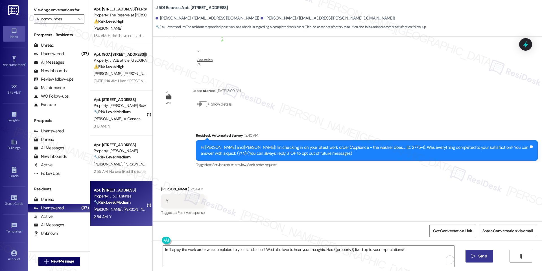
click at [482, 255] on span "Send" at bounding box center [482, 256] width 9 height 6
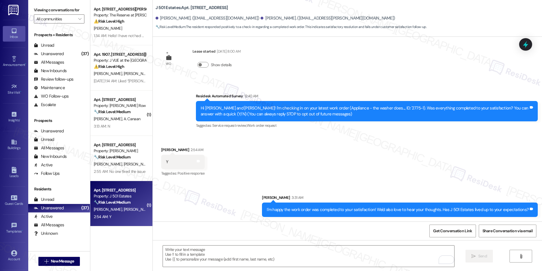
scroll to position [69, 0]
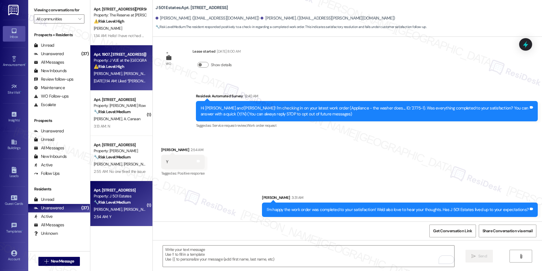
click at [99, 73] on span "[PERSON_NAME]" at bounding box center [109, 73] width 30 height 5
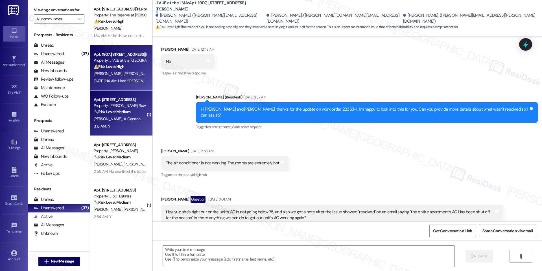
type textarea "Fetching suggested responses. Please feel free to read through the conversation…"
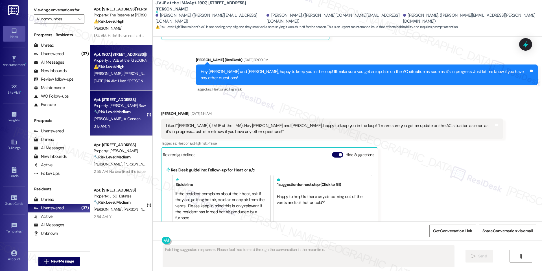
scroll to position [634, 0]
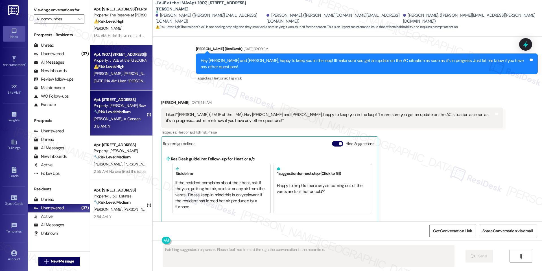
click at [103, 108] on div "Property: [PERSON_NAME] Row" at bounding box center [120, 106] width 52 height 6
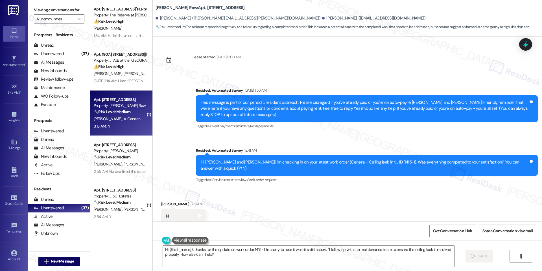
scroll to position [9, 0]
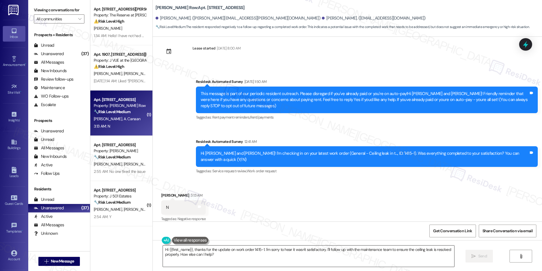
click at [251, 248] on textarea "Hi {{first_name}}, thanks for the update on work order 1415-1. I'm sorry to hea…" at bounding box center [308, 255] width 291 height 21
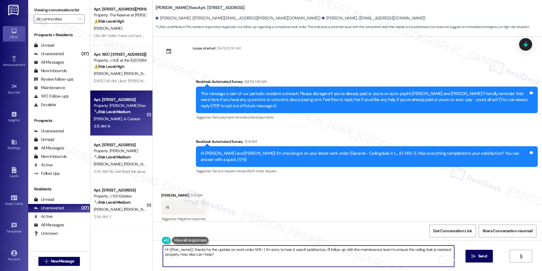
drag, startPoint x: 322, startPoint y: 249, endPoint x: 339, endPoint y: 264, distance: 23.6
click at [339, 264] on textarea "Hi {{first_name}}, thanks for the update on work order 1415-1. I'm sorry to hea…" at bounding box center [308, 255] width 291 height 21
paste textarea "Hi {{first_name}}, I understand that the work order was not completed to your s…"
drag, startPoint x: 322, startPoint y: 247, endPoint x: 180, endPoint y: 254, distance: 142.2
click at [180, 254] on textarea "Hi {{first_name}}, thanks for the update on work order 1415-1. I'm sorry to hea…" at bounding box center [308, 255] width 291 height 21
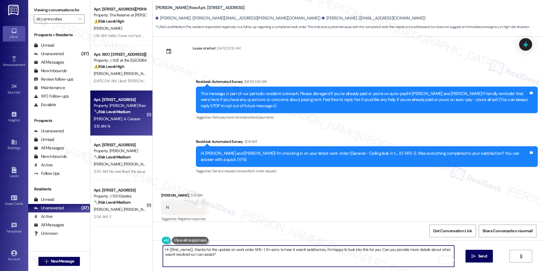
click at [272, 247] on textarea "Hi {{first_name}}, thanks for the update on work order 1415-1. I'm sorry to hea…" at bounding box center [308, 255] width 291 height 21
click at [317, 255] on textarea "Hi {{first_name}}, thanks for the update on work order 1415-1. I'm sorry to hea…" at bounding box center [308, 255] width 291 height 21
type textarea "Hi {{first_name}}, thanks for the update on work order 1415-1. I'm sorry to hea…"
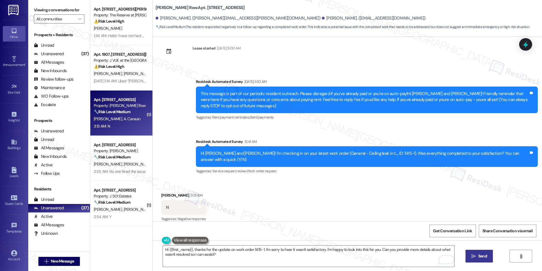
click at [479, 255] on span "Send" at bounding box center [482, 256] width 9 height 6
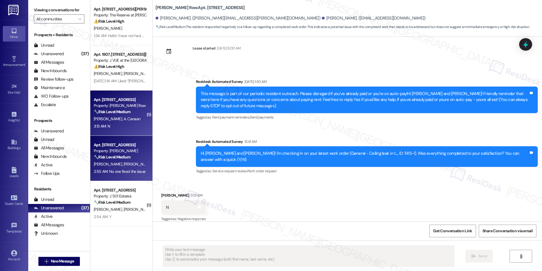
scroll to position [8, 0]
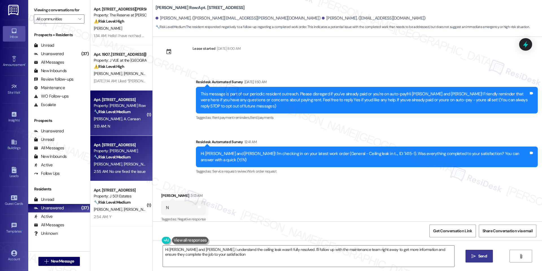
type textarea "Hi [PERSON_NAME] and [PERSON_NAME], I understand the ceiling leak wasn't fully …"
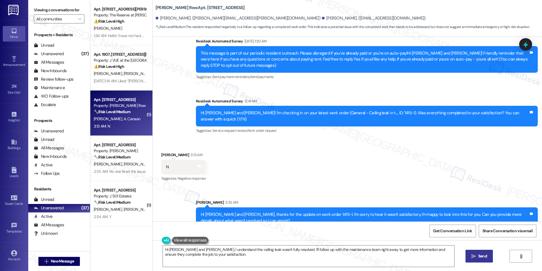
scroll to position [54, 0]
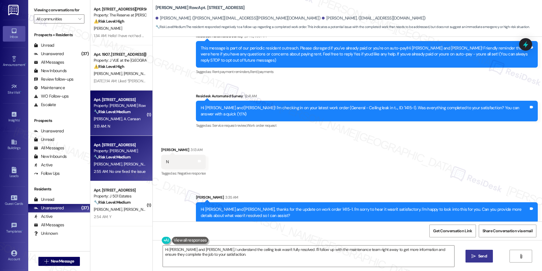
click at [122, 170] on div "2:55 AM: No one fixed the issue 2:55 AM: No one fixed the issue" at bounding box center [120, 171] width 52 height 5
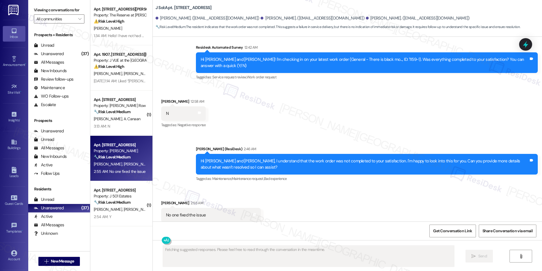
scroll to position [317, 0]
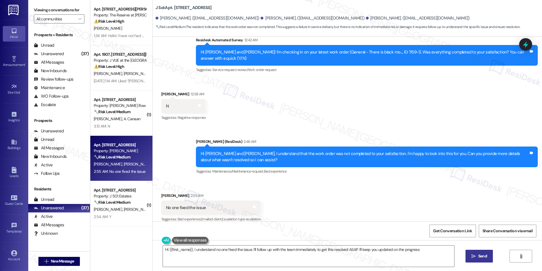
type textarea "Hi {{first_name}}, I understand no one fixed the issue. I'll follow up with the…"
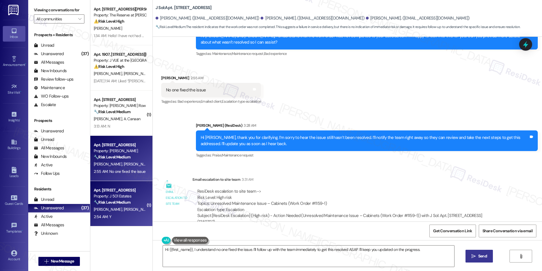
click at [110, 199] on strong "🔧 Risk Level: Medium" at bounding box center [112, 201] width 37 height 5
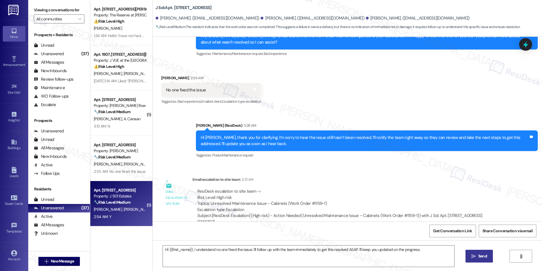
type textarea "Fetching suggested responses. Please feel free to read through the conversation…"
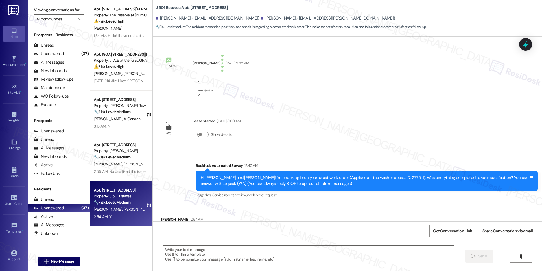
scroll to position [30, 0]
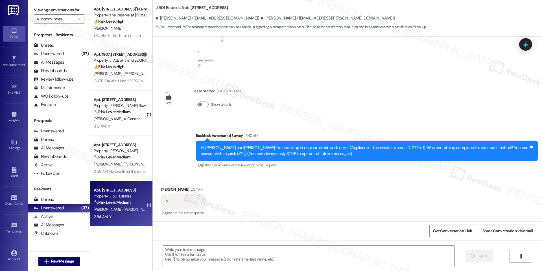
type textarea "Fetching suggested responses. Please feel free to read through the conversation…"
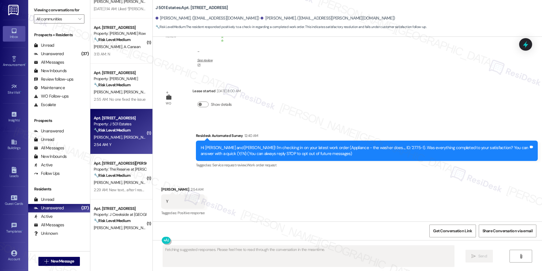
scroll to position [78, 0]
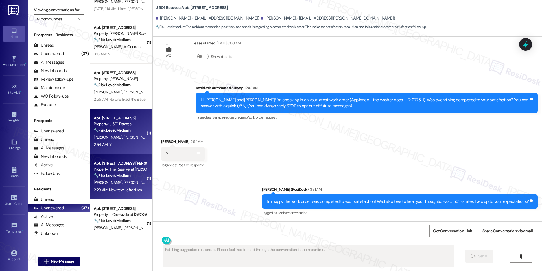
click at [119, 166] on div "Property: The Reserve at [PERSON_NAME][GEOGRAPHIC_DATA]" at bounding box center [120, 169] width 52 height 6
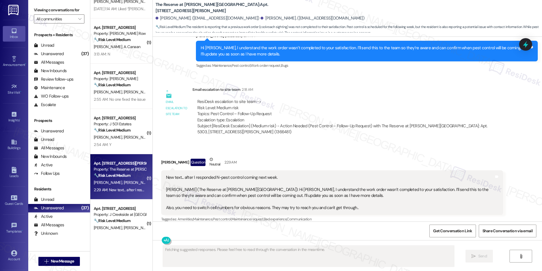
scroll to position [463, 0]
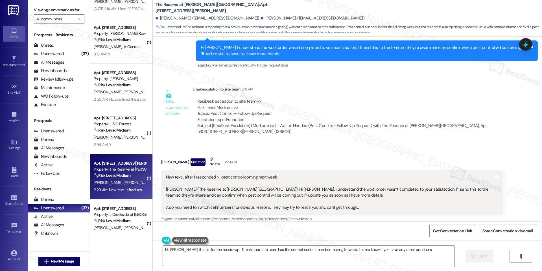
type textarea "Hi [PERSON_NAME], thanks for the heads-up! I'll make sure the team has the corr…"
